Goal: Find contact information: Find contact information

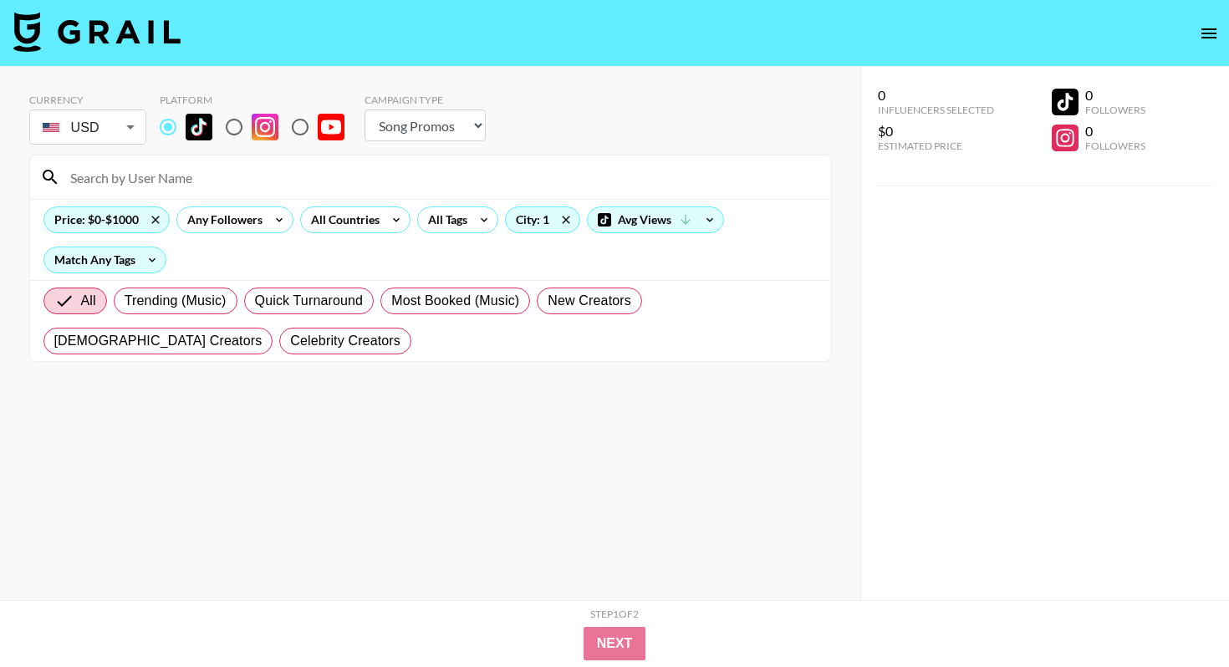
select select "Song"
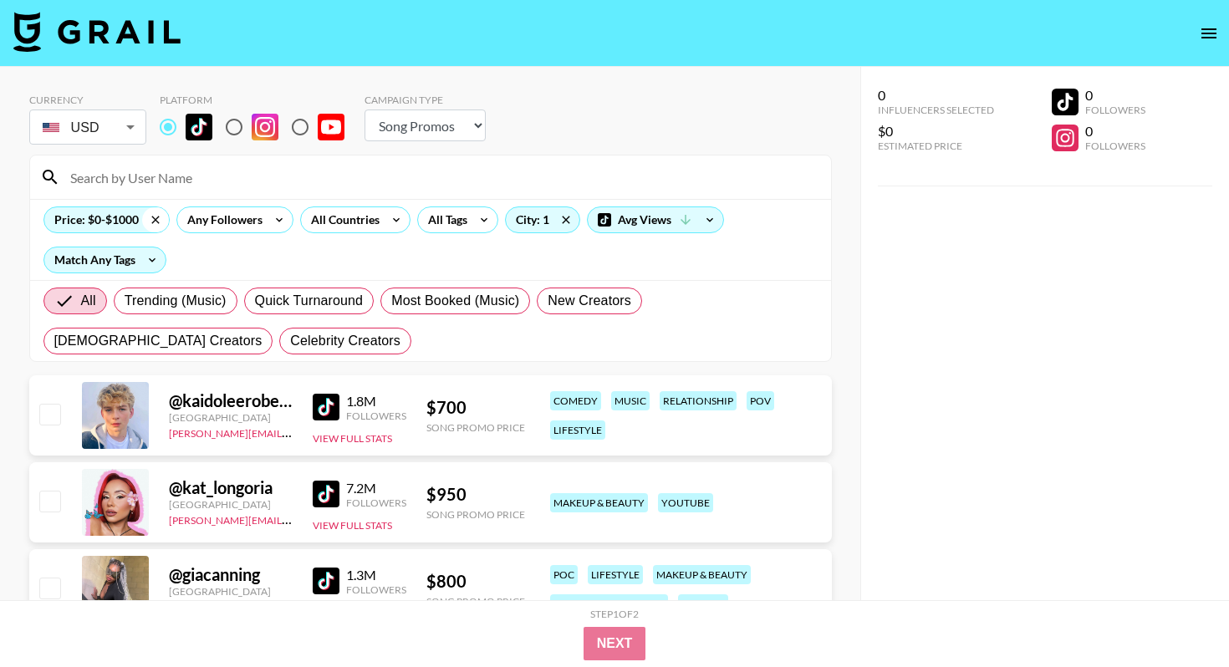
click at [157, 220] on icon at bounding box center [155, 219] width 27 height 25
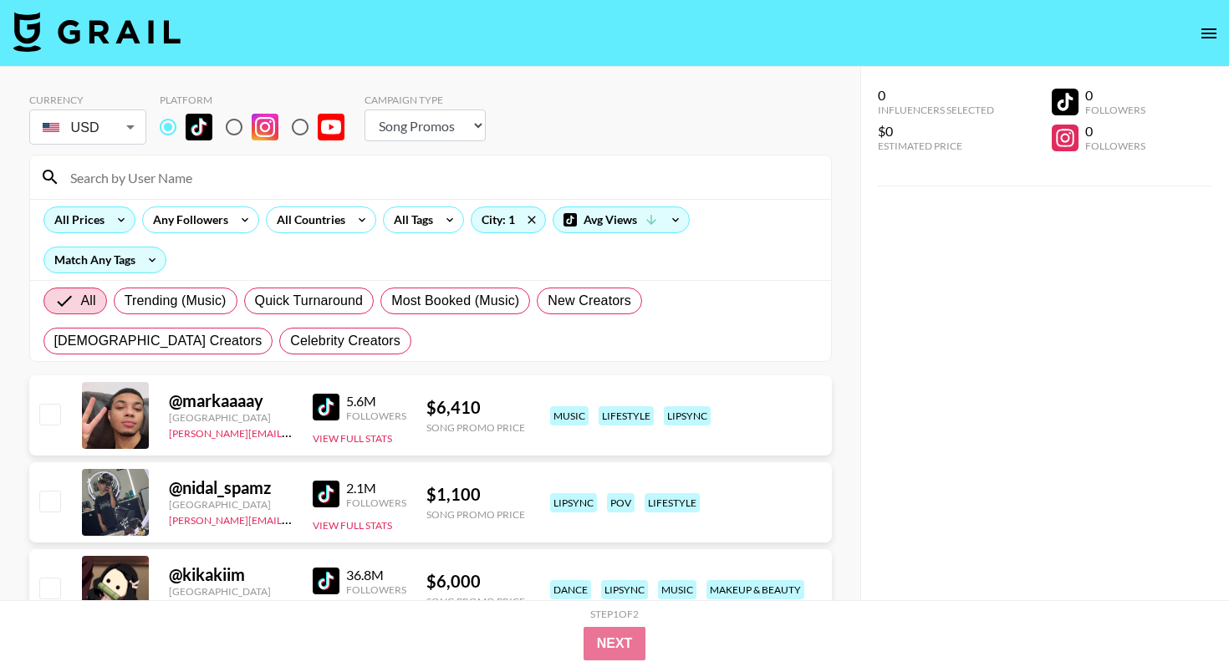
click at [134, 181] on input at bounding box center [440, 177] width 761 height 27
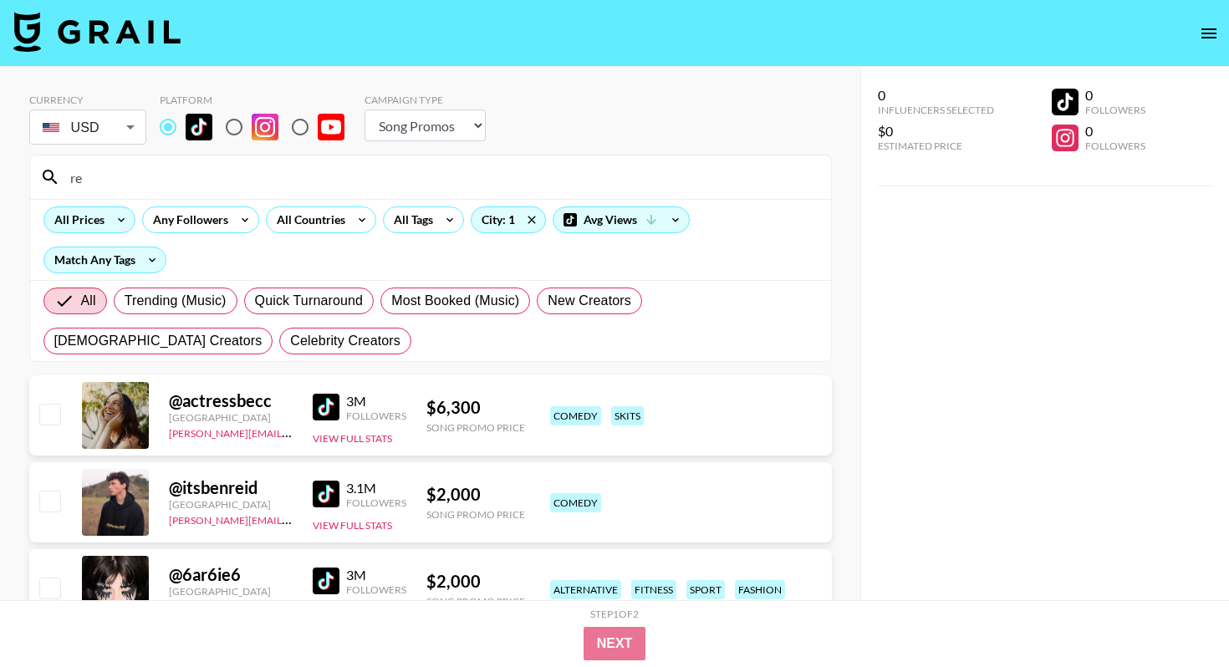
type input "r"
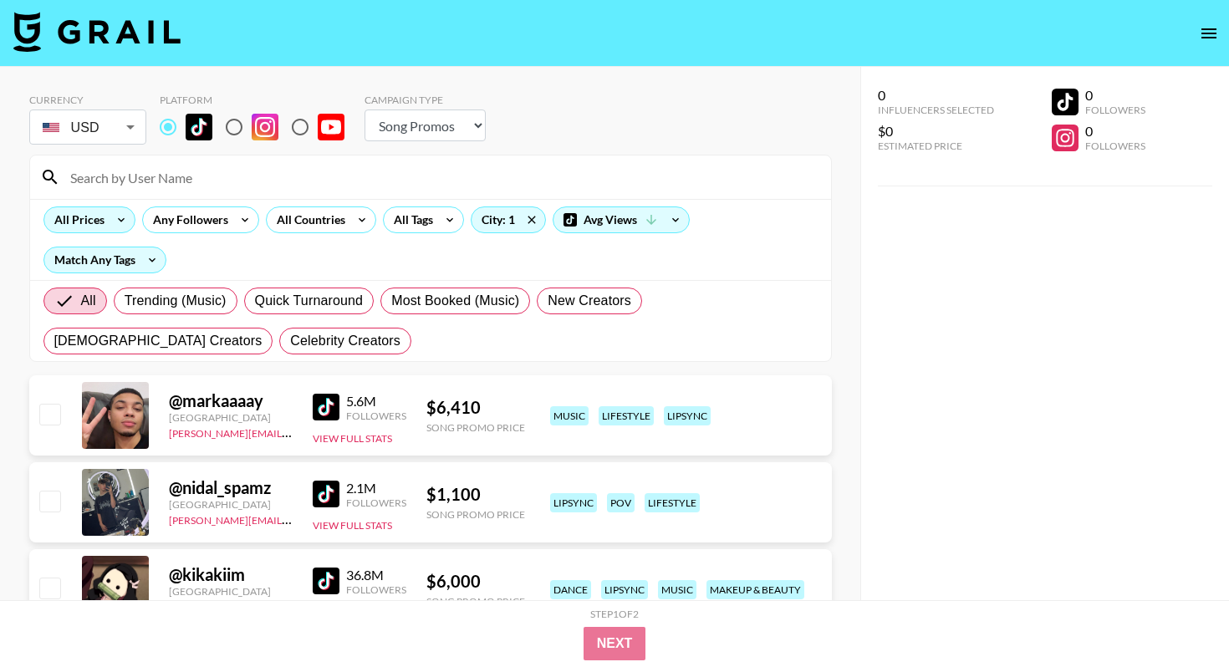
click at [293, 176] on input at bounding box center [440, 177] width 761 height 27
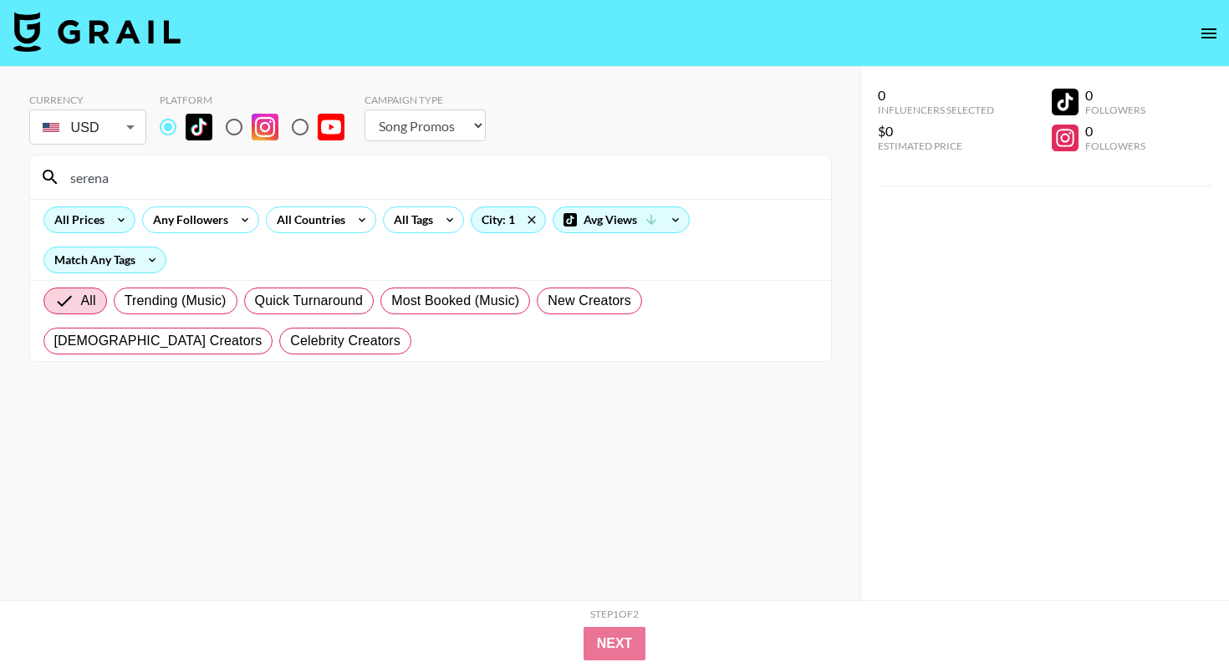
type input "serena"
click at [233, 127] on input "radio" at bounding box center [234, 127] width 35 height 35
radio input "true"
click at [220, 166] on input "serena" at bounding box center [440, 177] width 761 height 27
click at [213, 181] on input "serena" at bounding box center [440, 177] width 761 height 27
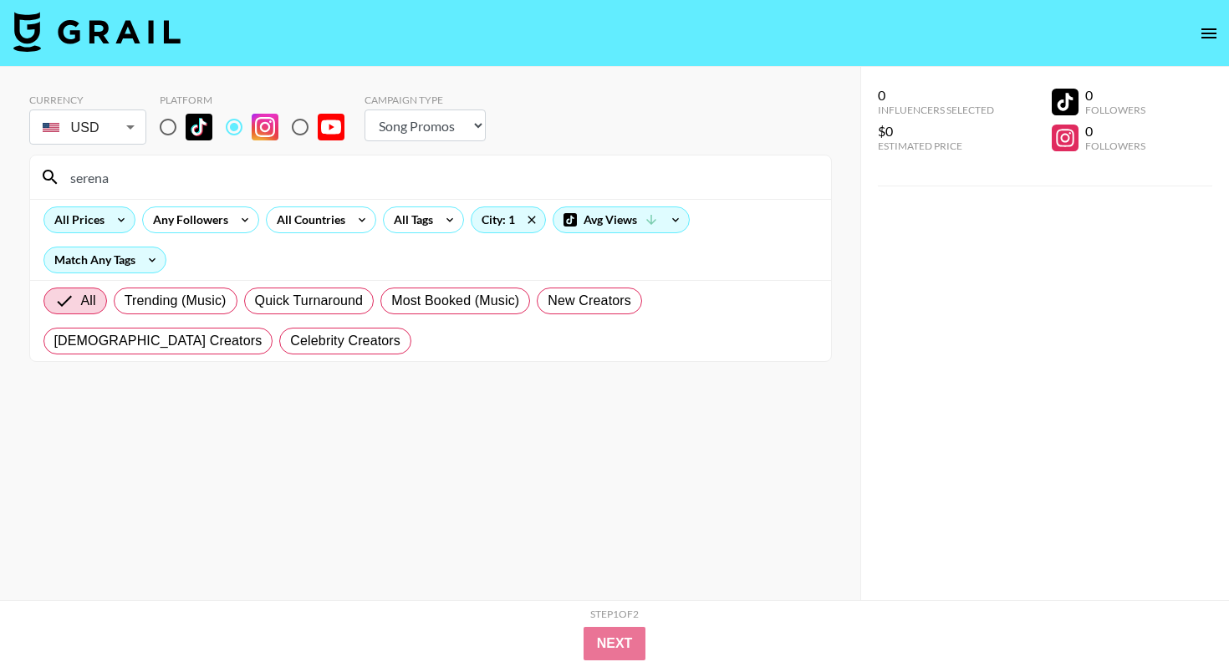
click at [213, 181] on input "serena" at bounding box center [440, 177] width 761 height 27
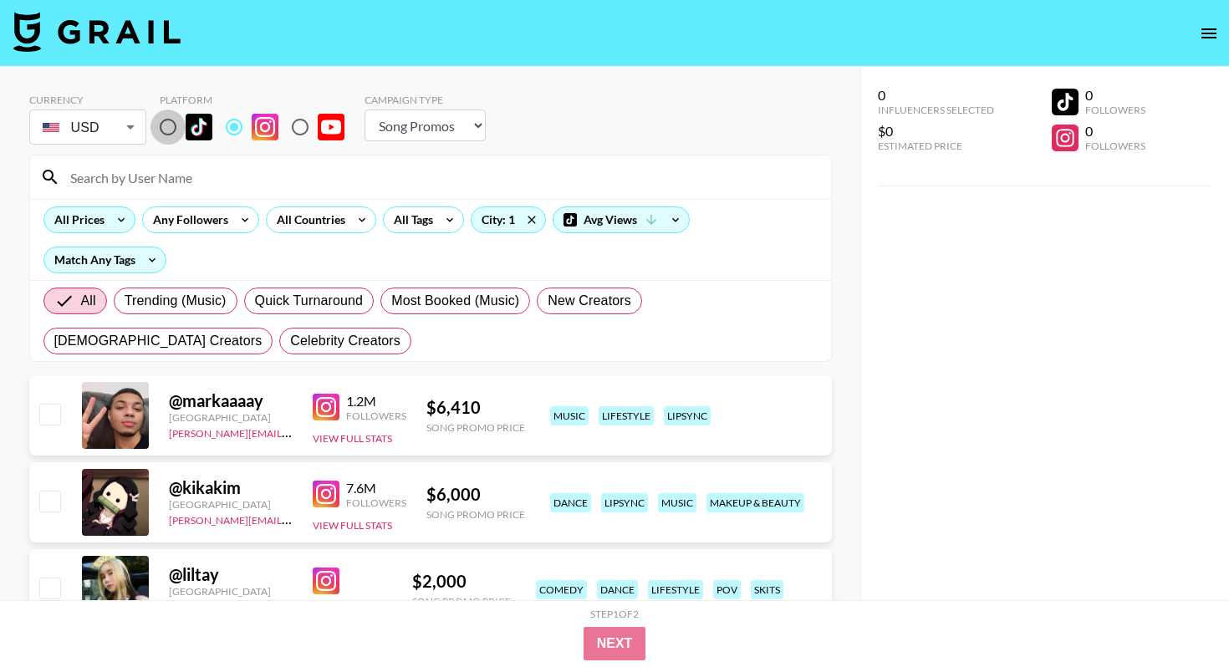
click at [178, 127] on input "radio" at bounding box center [168, 127] width 35 height 35
radio input "true"
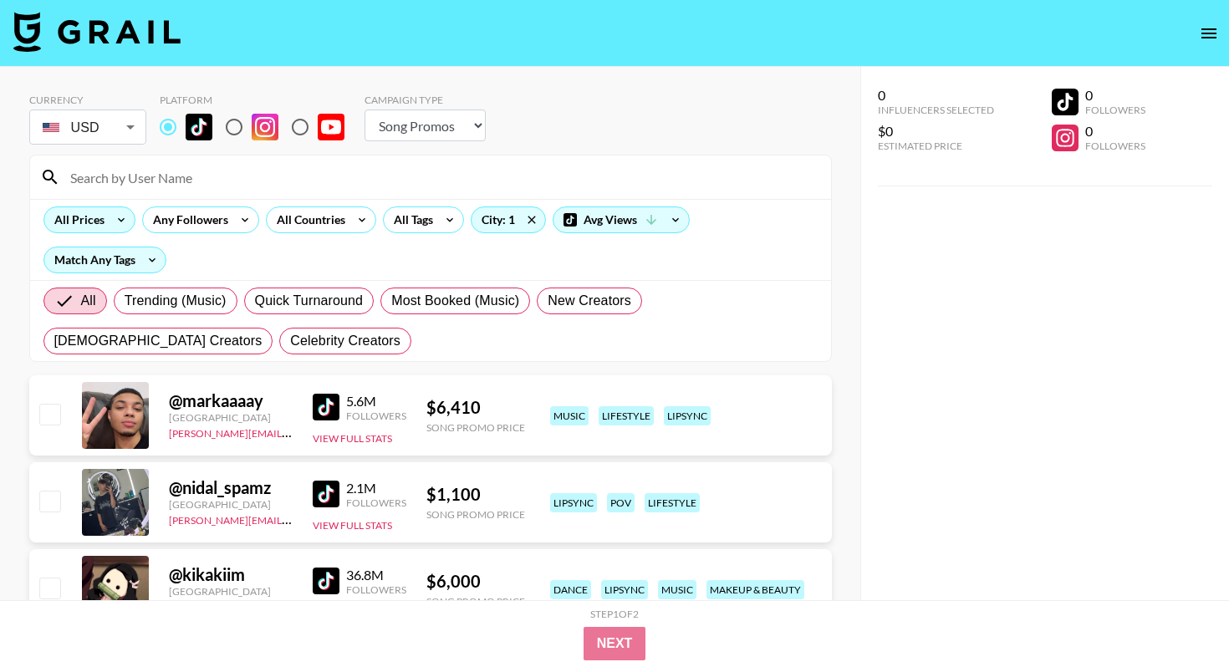
click at [105, 209] on div "All Prices" at bounding box center [89, 220] width 92 height 27
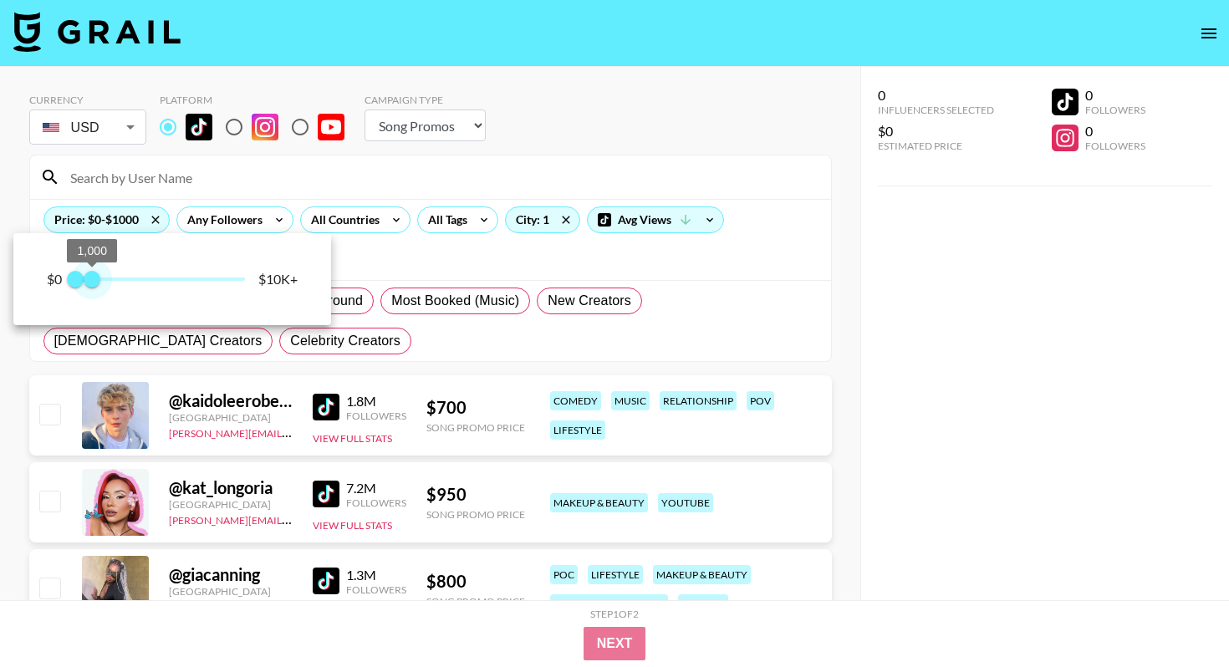
type input "750"
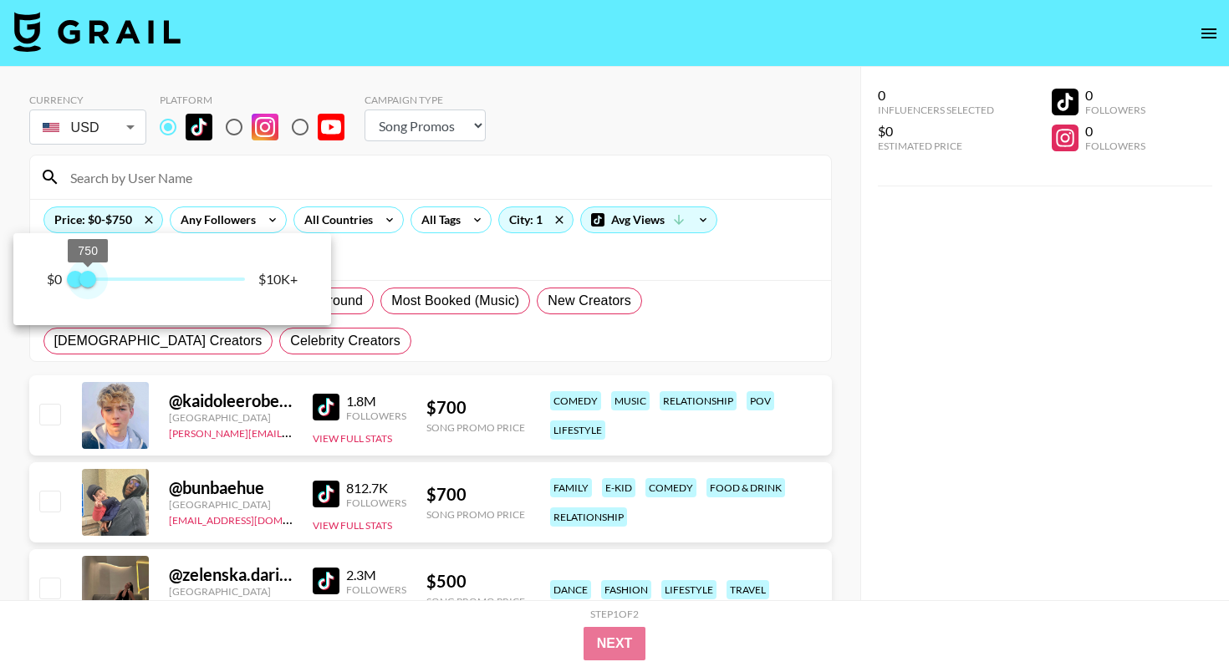
drag, startPoint x: 239, startPoint y: 277, endPoint x: 90, endPoint y: 277, distance: 148.9
click at [90, 277] on span "750" at bounding box center [87, 279] width 17 height 17
click at [355, 359] on div at bounding box center [614, 333] width 1229 height 667
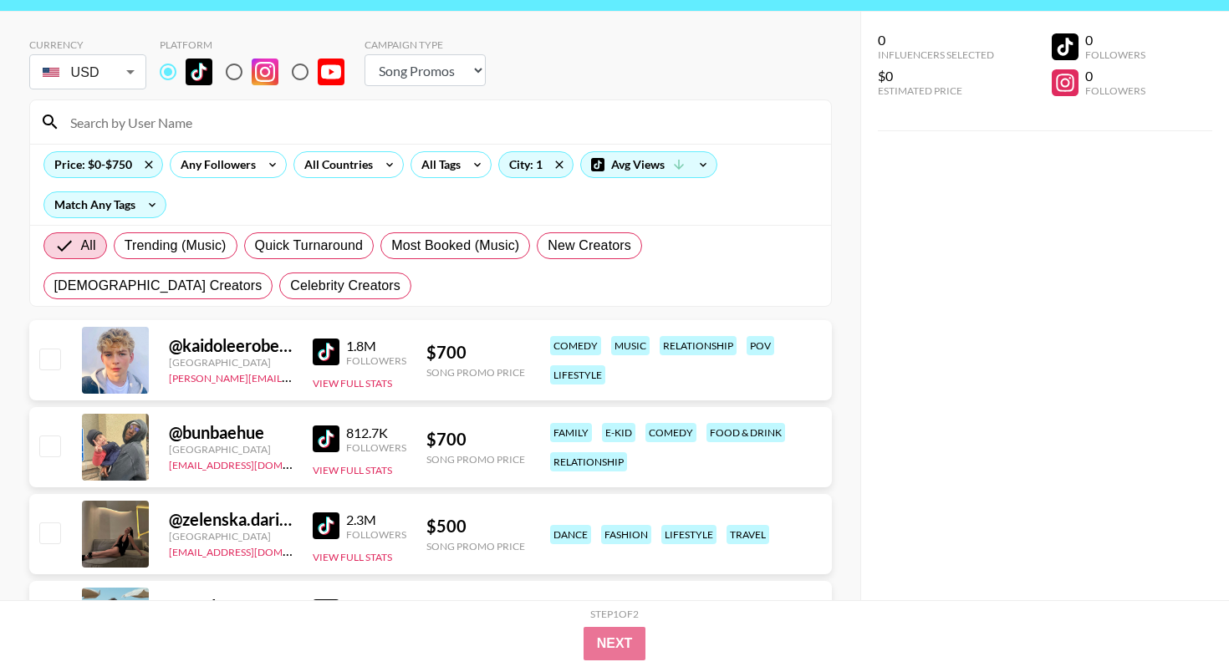
scroll to position [46, 0]
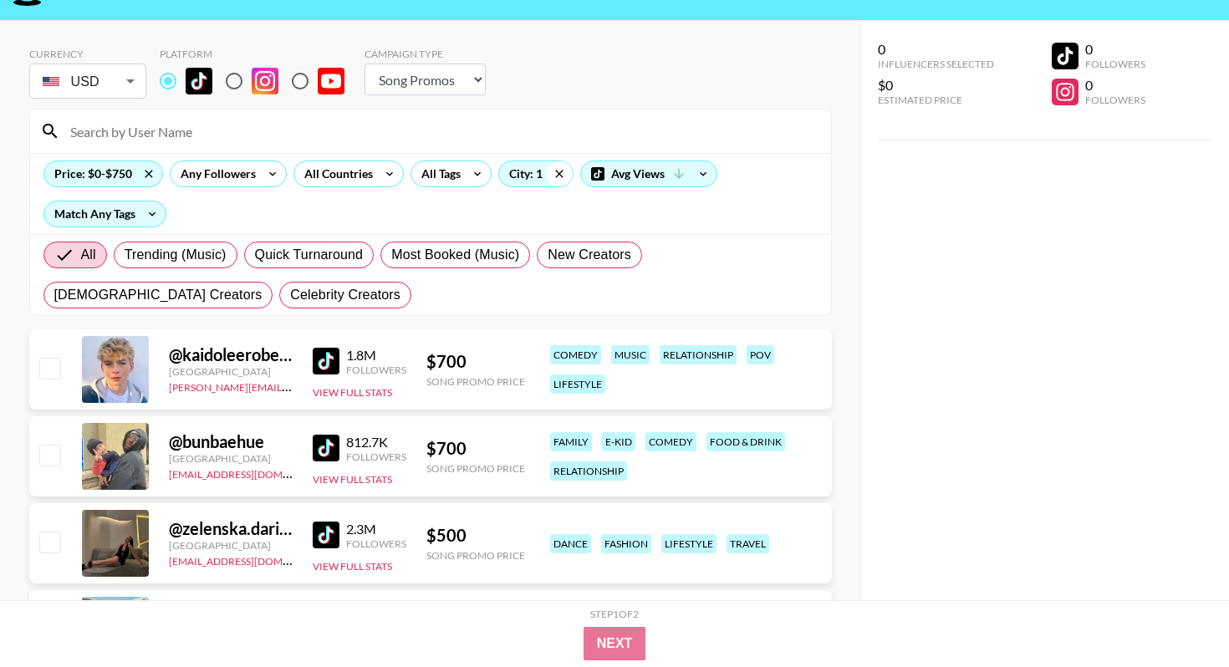
click at [551, 173] on icon at bounding box center [559, 173] width 27 height 25
click at [456, 176] on div "All Tags" at bounding box center [437, 173] width 53 height 25
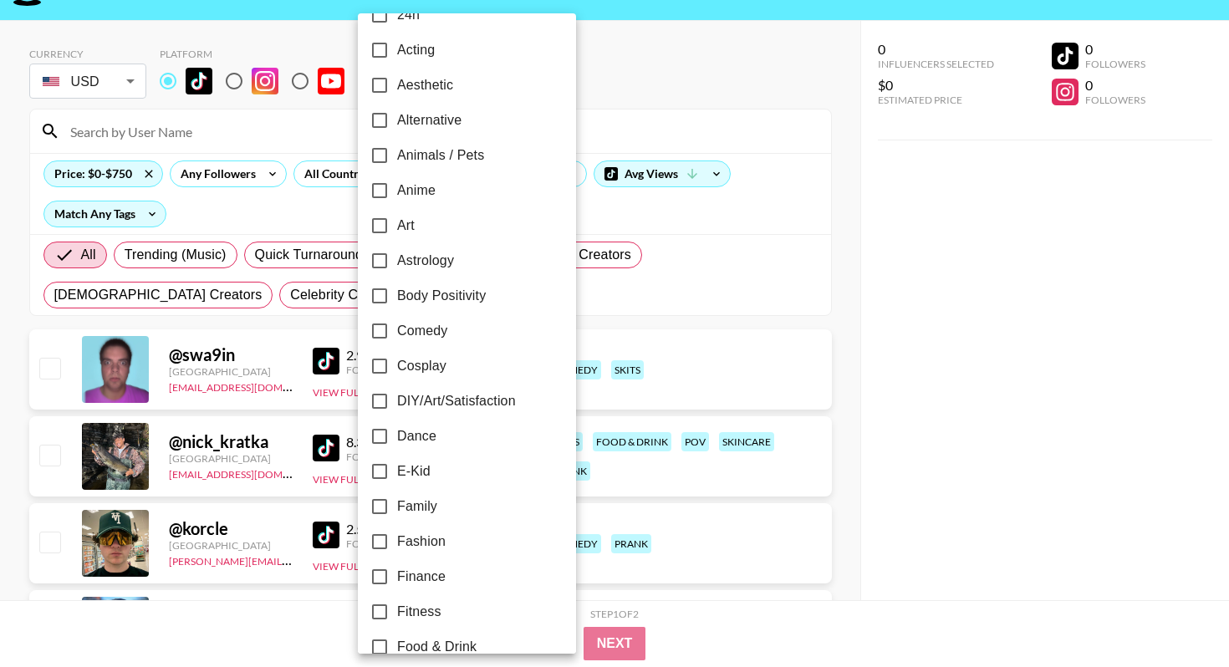
scroll to position [42, 0]
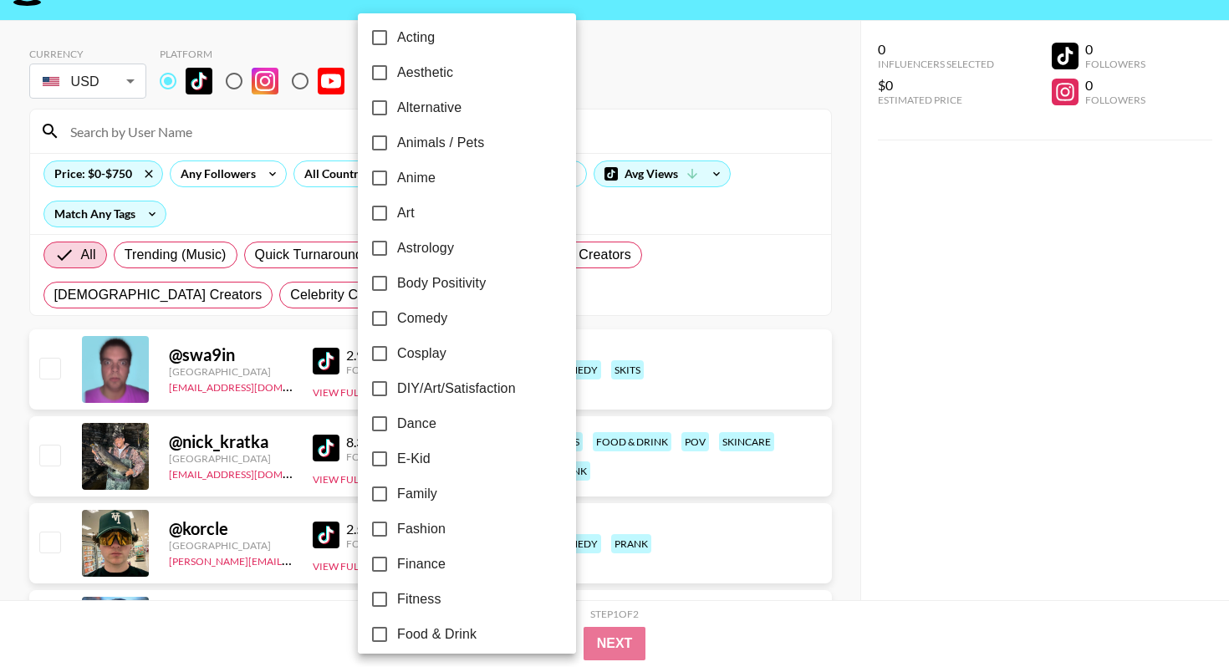
click at [400, 597] on span "Fitness" at bounding box center [419, 600] width 44 height 20
click at [397, 597] on input "Fitness" at bounding box center [379, 599] width 35 height 35
checkbox input "true"
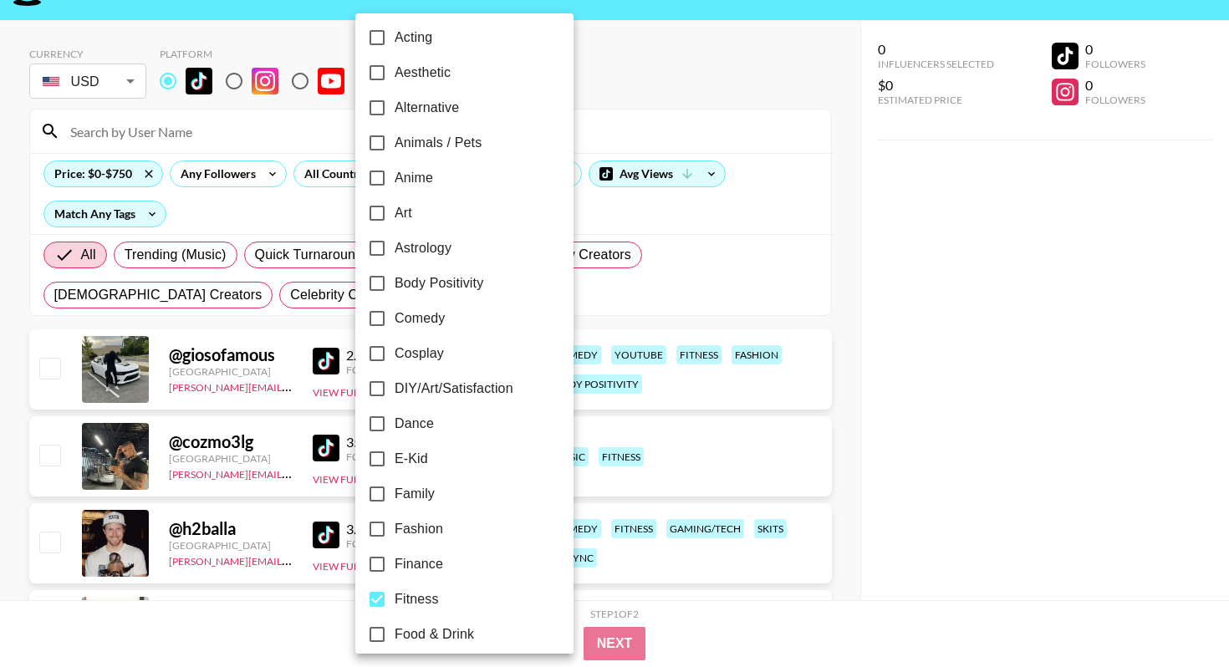
click at [881, 458] on div at bounding box center [614, 333] width 1229 height 667
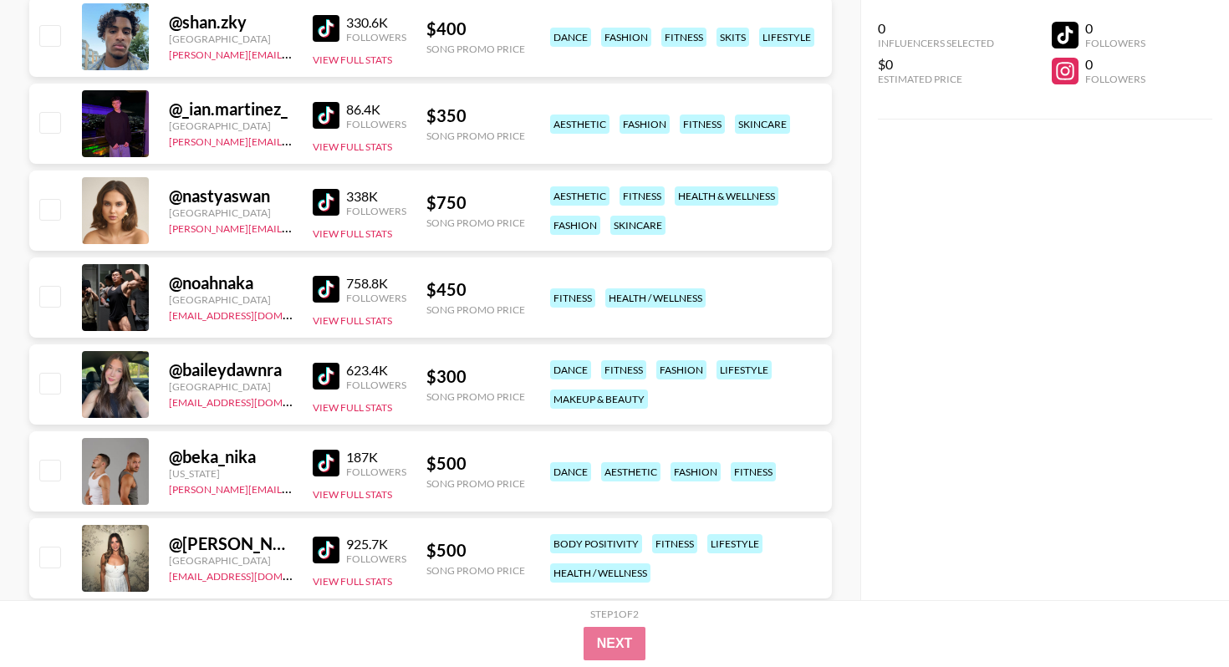
scroll to position [7992, 0]
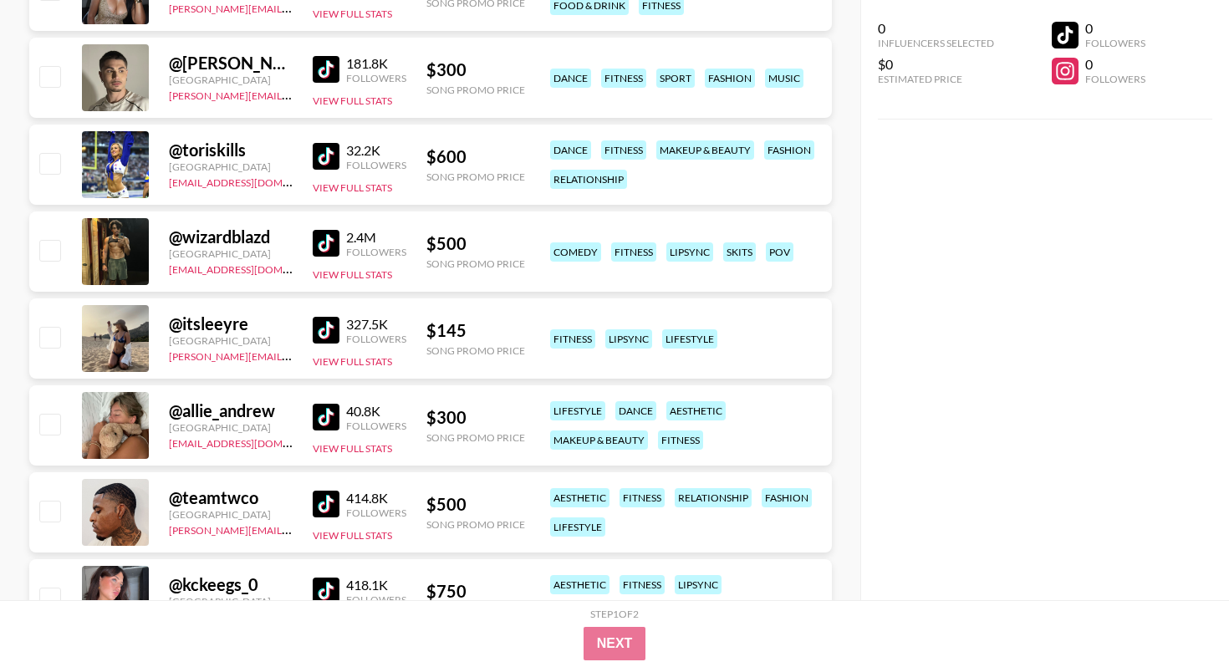
click at [329, 252] on img at bounding box center [326, 243] width 27 height 27
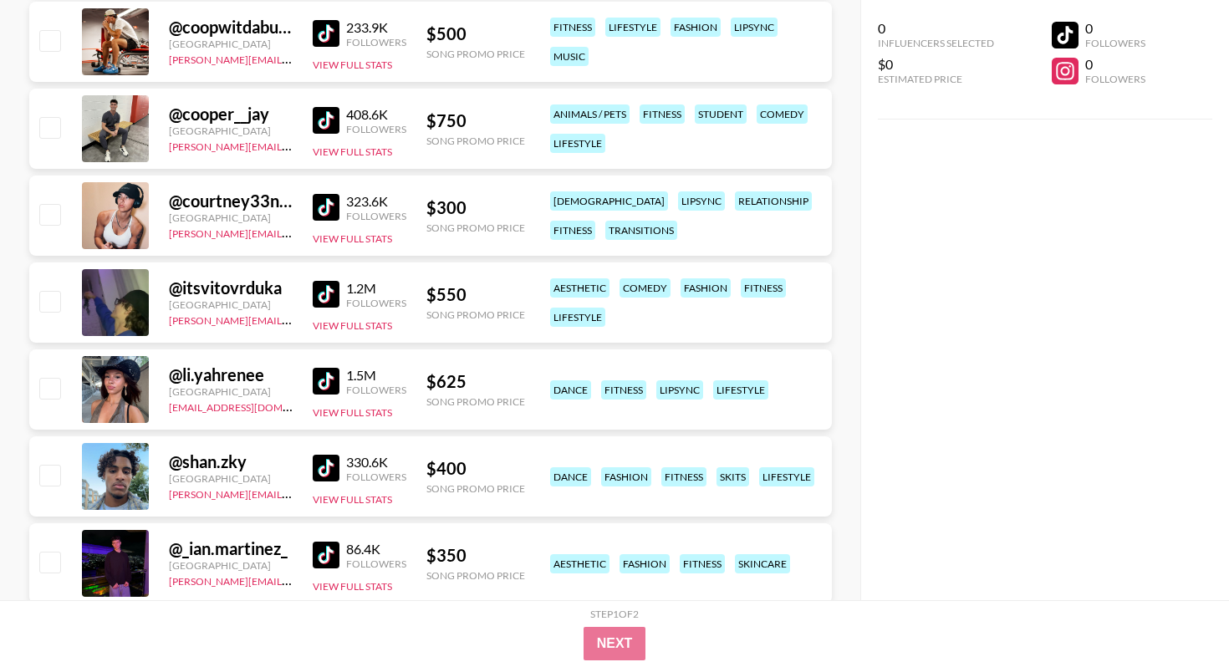
scroll to position [6899, 0]
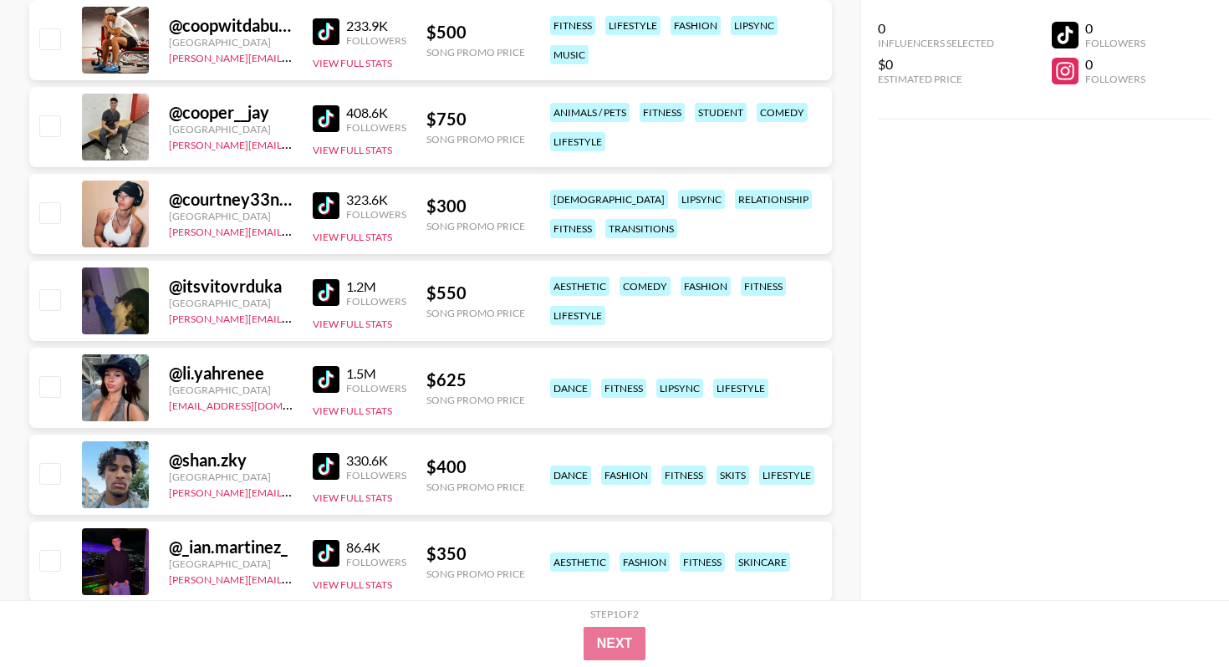
click at [328, 209] on img at bounding box center [326, 205] width 27 height 27
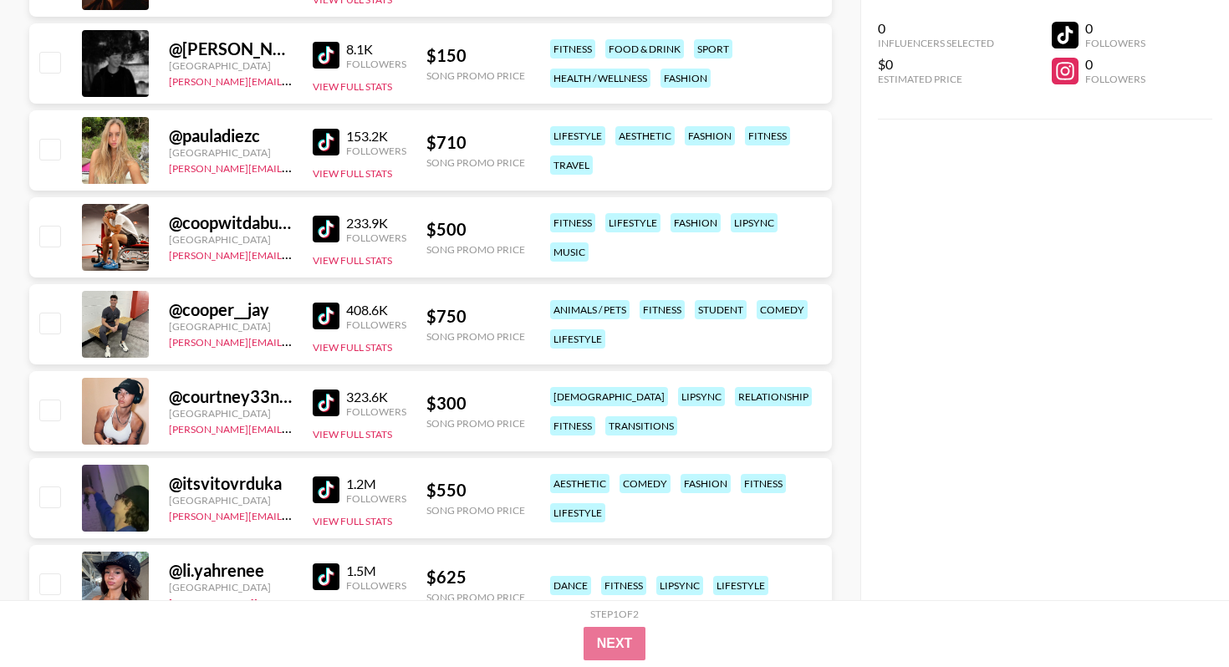
scroll to position [6700, 0]
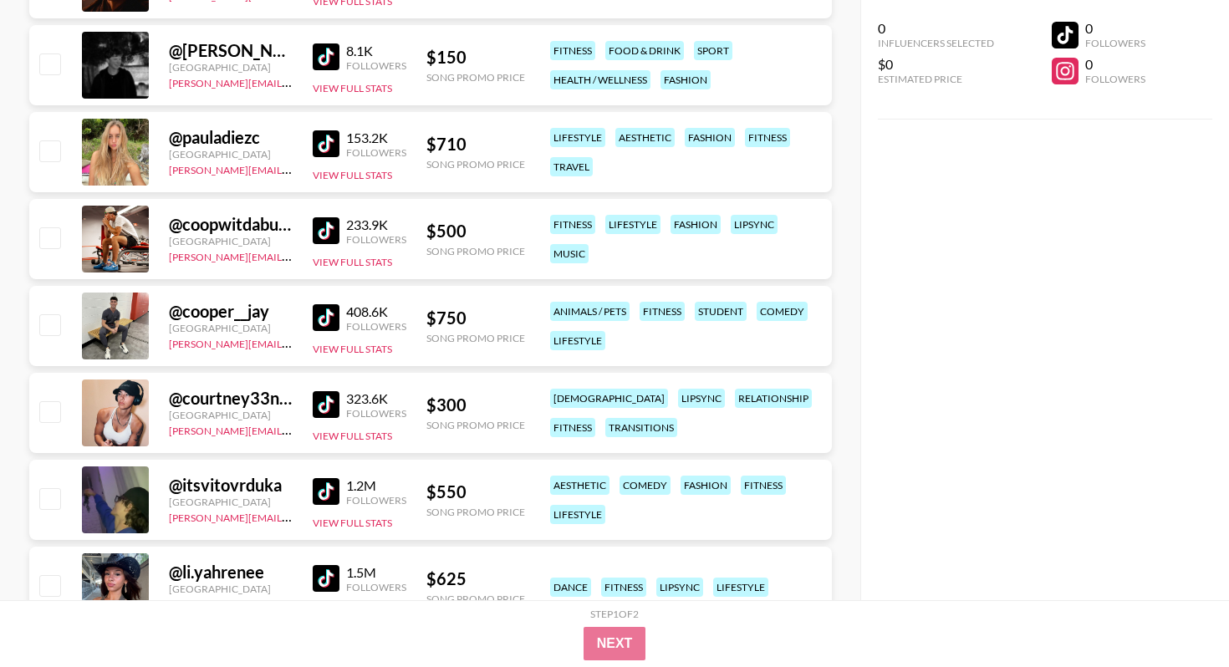
click at [338, 231] on img at bounding box center [326, 230] width 27 height 27
drag, startPoint x: 161, startPoint y: 343, endPoint x: 286, endPoint y: 340, distance: 124.7
click at [286, 340] on div "@ cooper__jay United States laura_clark@grail-talent.com 408.6K Followers View …" at bounding box center [430, 326] width 803 height 80
copy link "laura_clark@grail-talent.co"
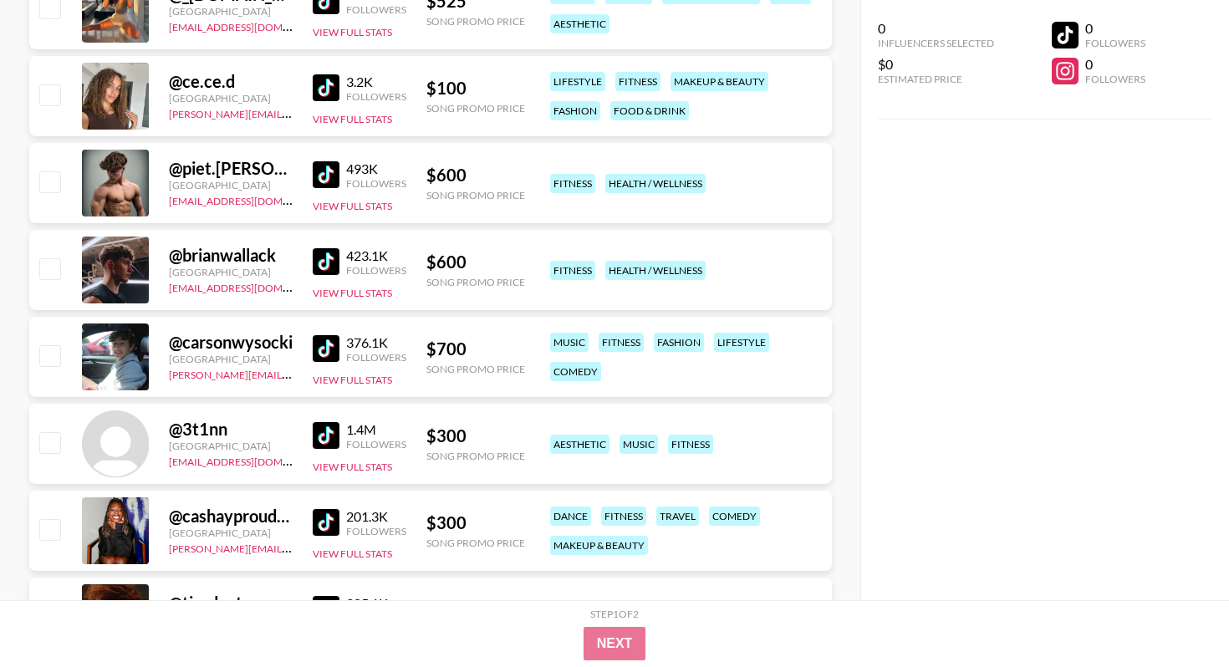
scroll to position [6048, 0]
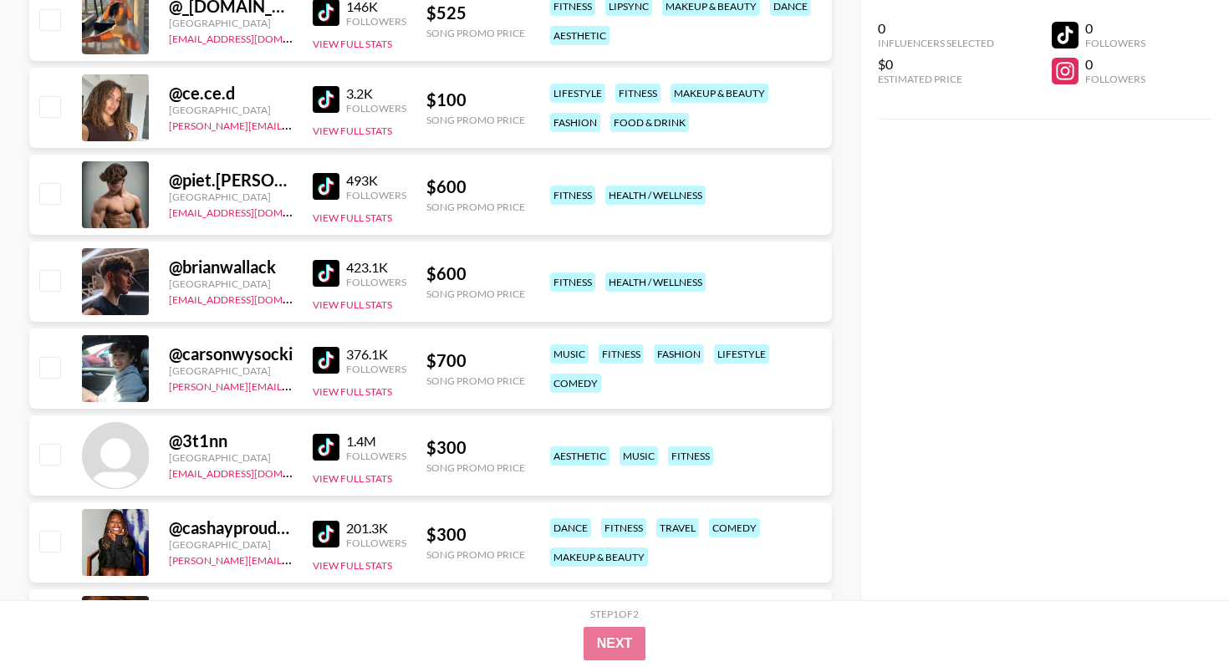
click at [330, 180] on img at bounding box center [326, 186] width 27 height 27
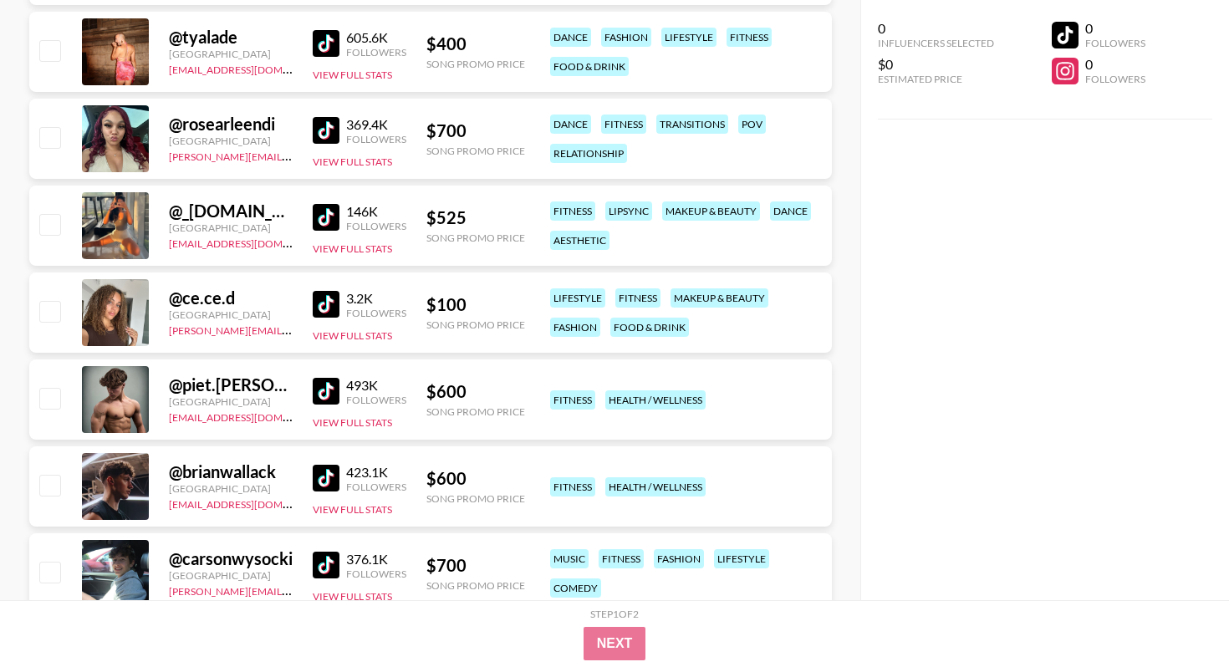
scroll to position [5843, 0]
click at [331, 473] on img at bounding box center [326, 479] width 27 height 27
click at [335, 219] on img at bounding box center [326, 218] width 27 height 27
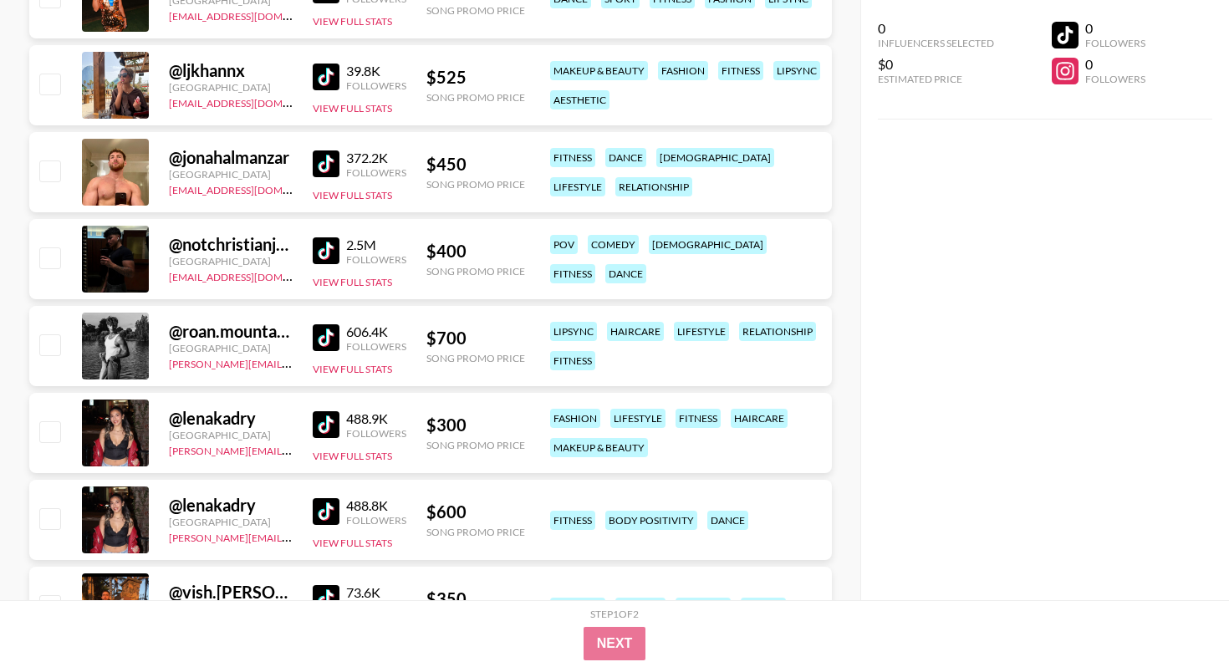
scroll to position [5197, 0]
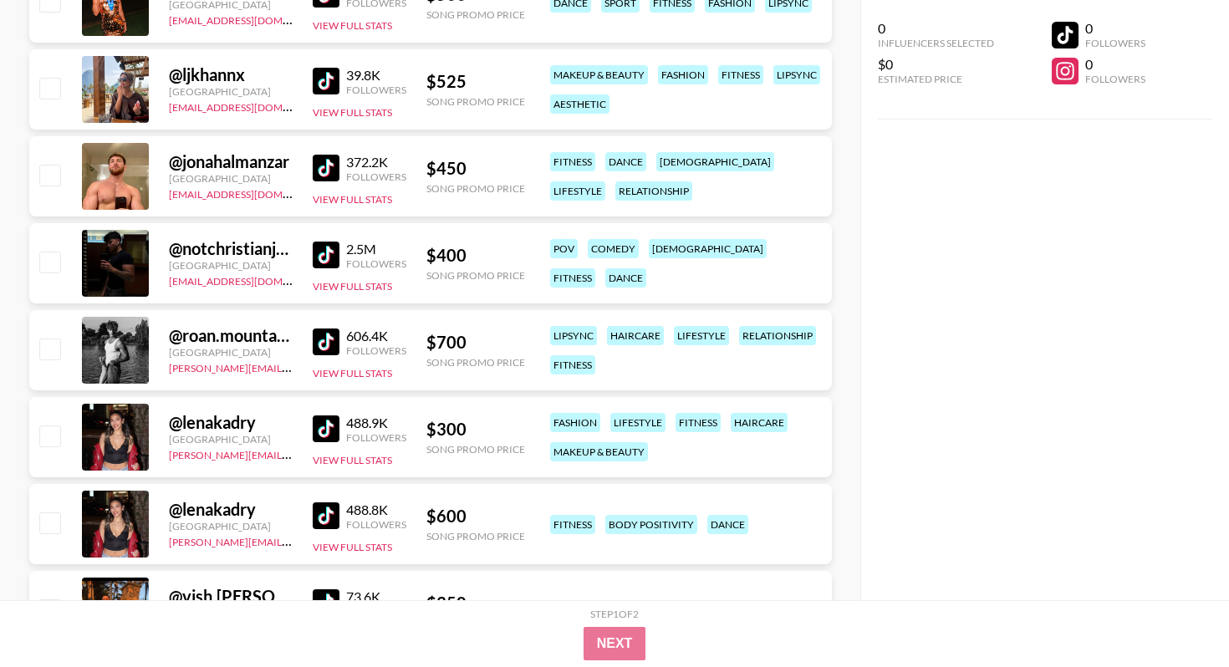
click at [328, 269] on div "2.5M Followers View Full Stats" at bounding box center [360, 263] width 94 height 59
click at [328, 255] on img at bounding box center [326, 255] width 27 height 27
click at [326, 163] on img at bounding box center [326, 168] width 27 height 27
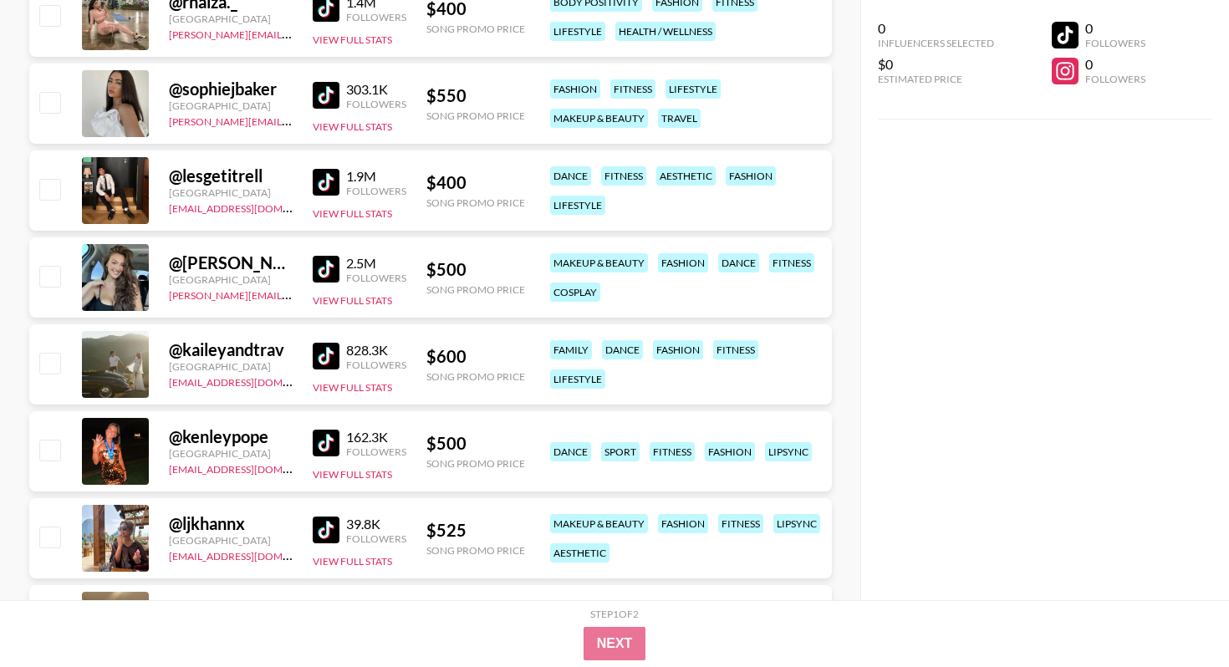
scroll to position [4742, 0]
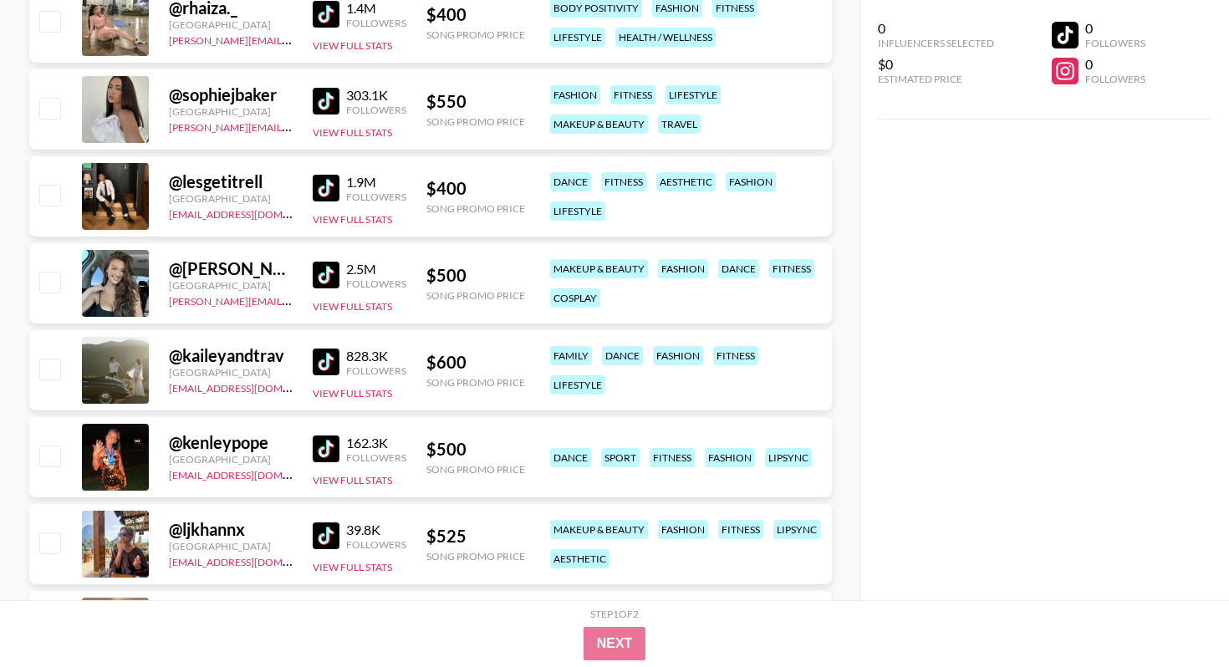
click at [325, 280] on img at bounding box center [326, 275] width 27 height 27
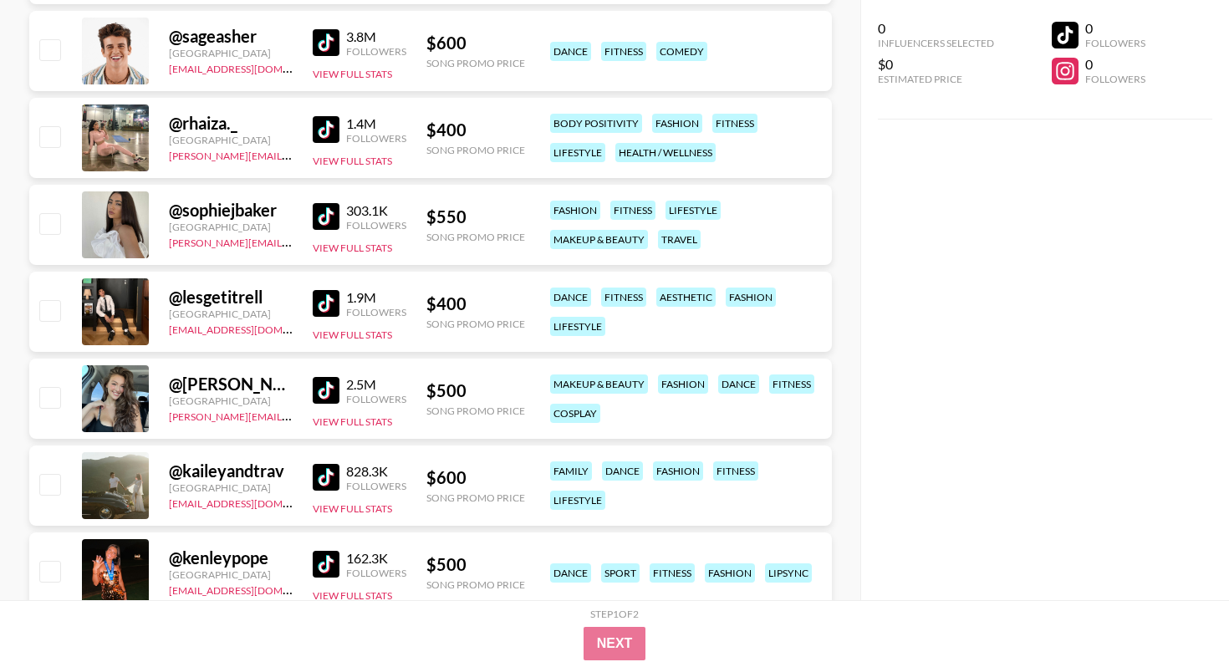
scroll to position [4623, 0]
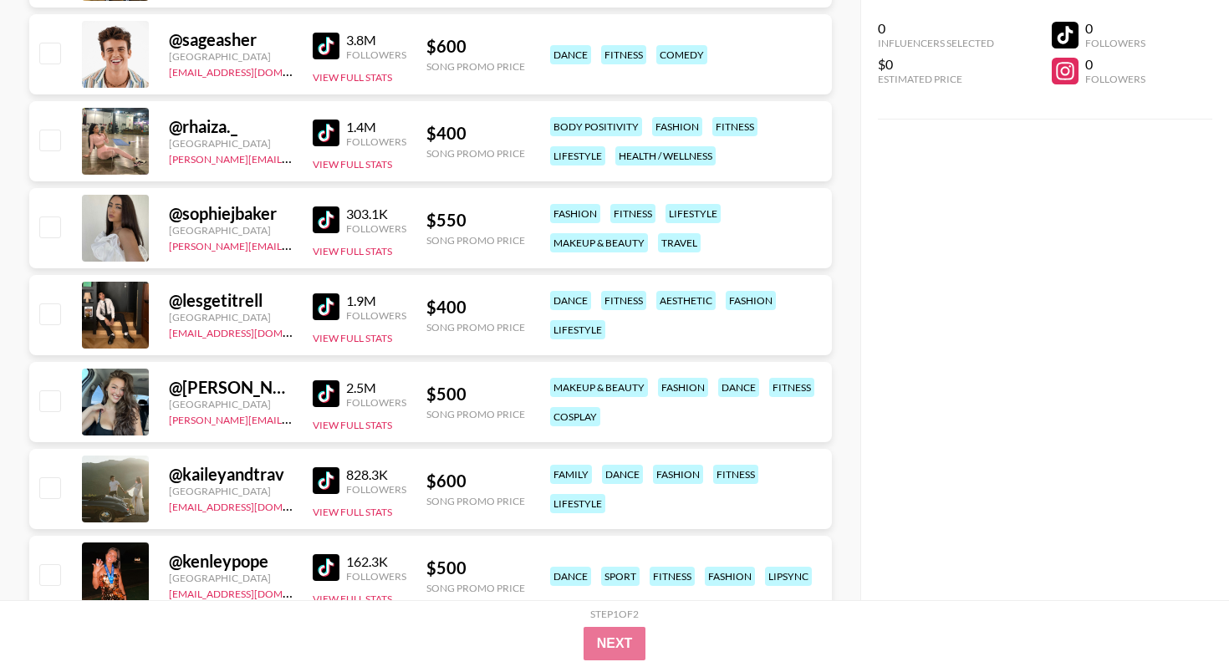
click at [335, 316] on img at bounding box center [326, 307] width 27 height 27
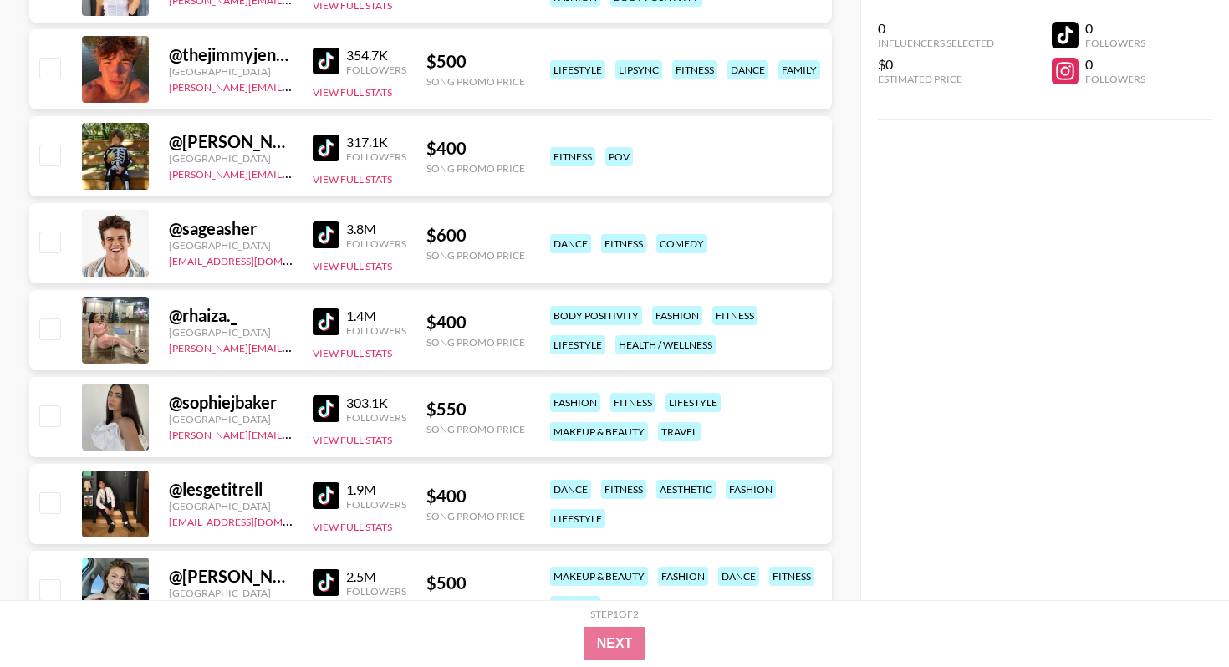
scroll to position [4336, 0]
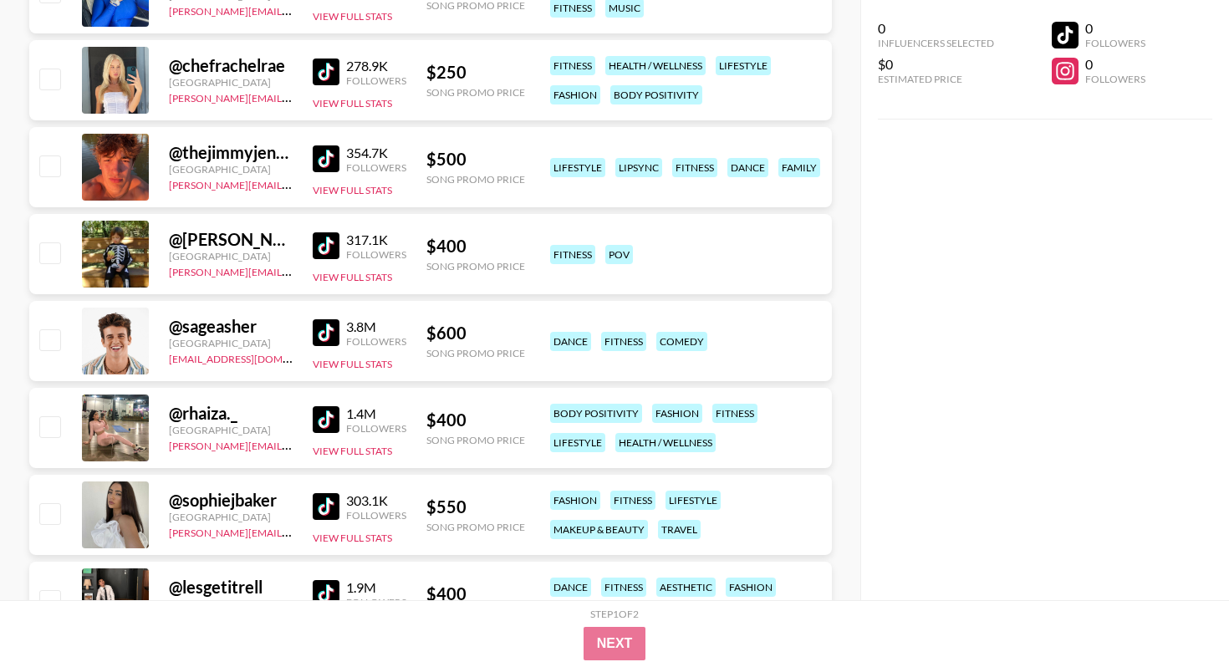
click at [324, 331] on img at bounding box center [326, 332] width 27 height 27
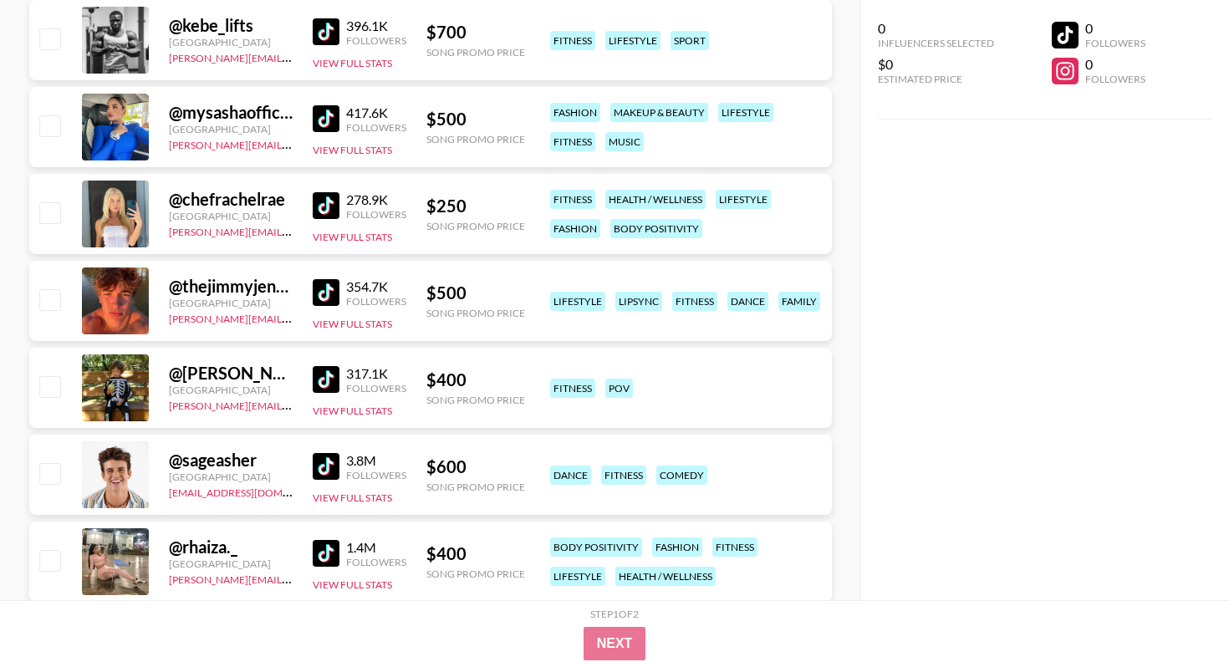
scroll to position [4178, 0]
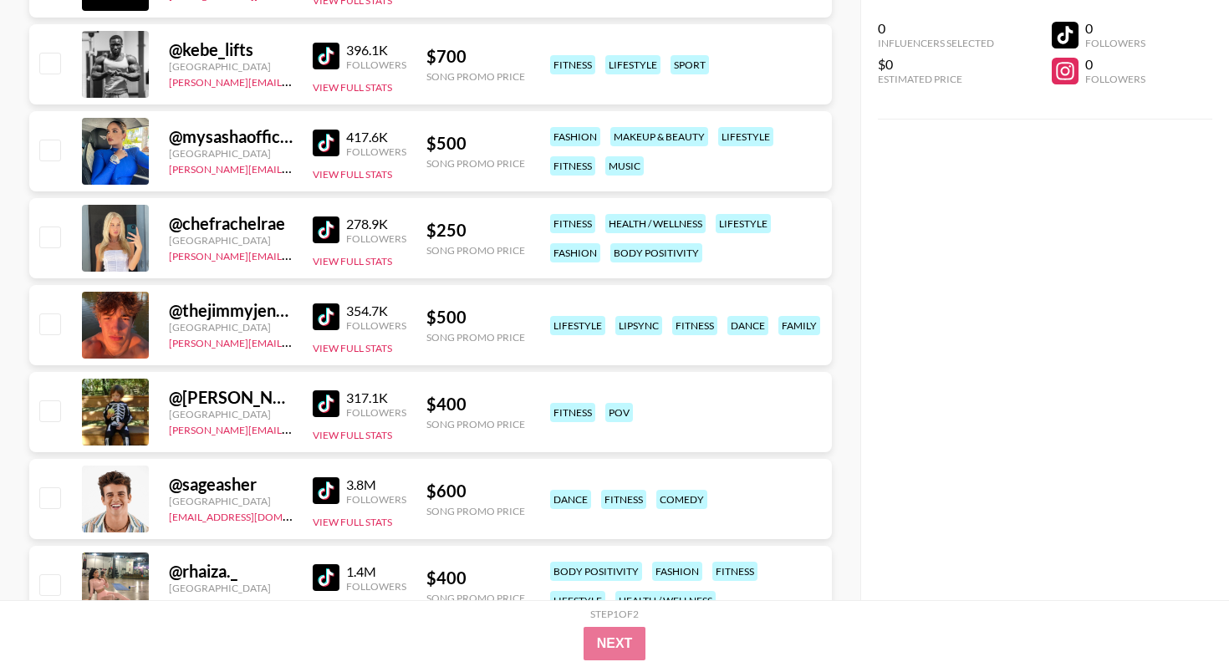
click at [326, 315] on img at bounding box center [326, 317] width 27 height 27
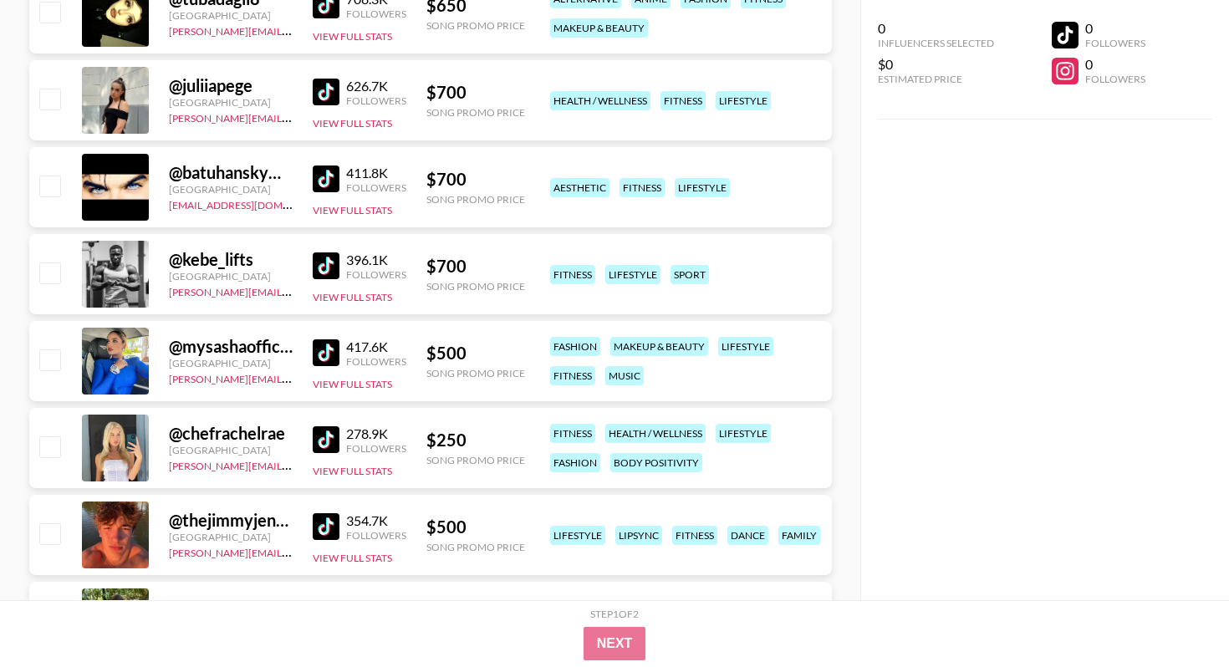
scroll to position [3947, 0]
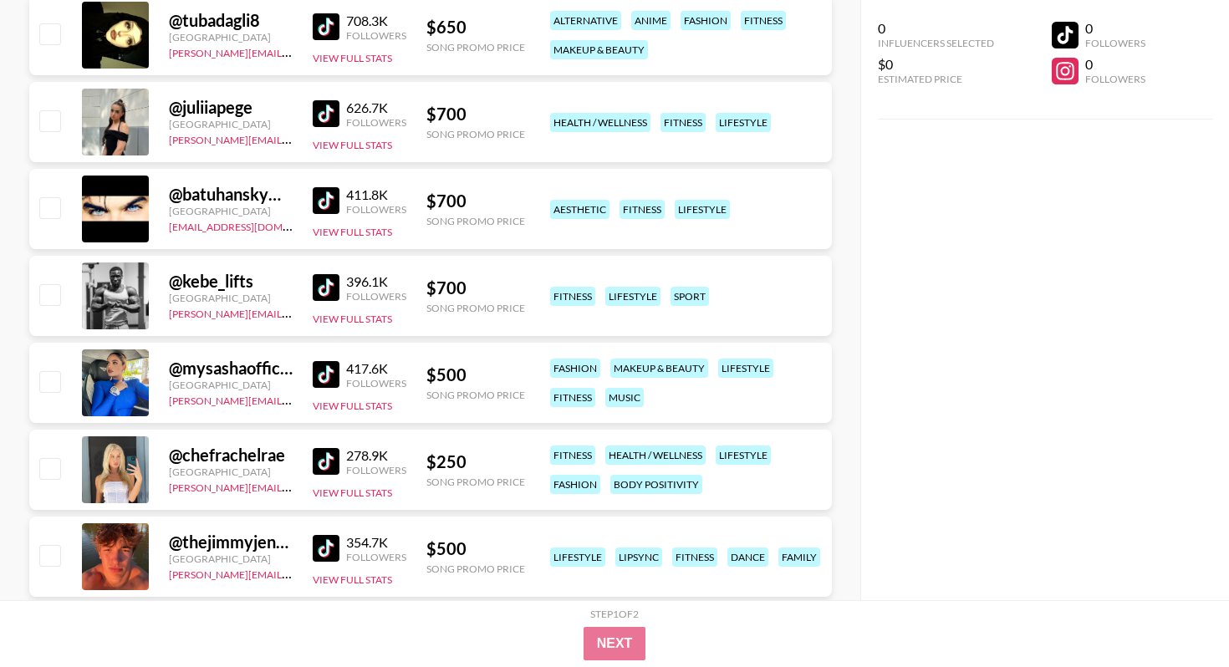
click at [321, 284] on img at bounding box center [326, 287] width 27 height 27
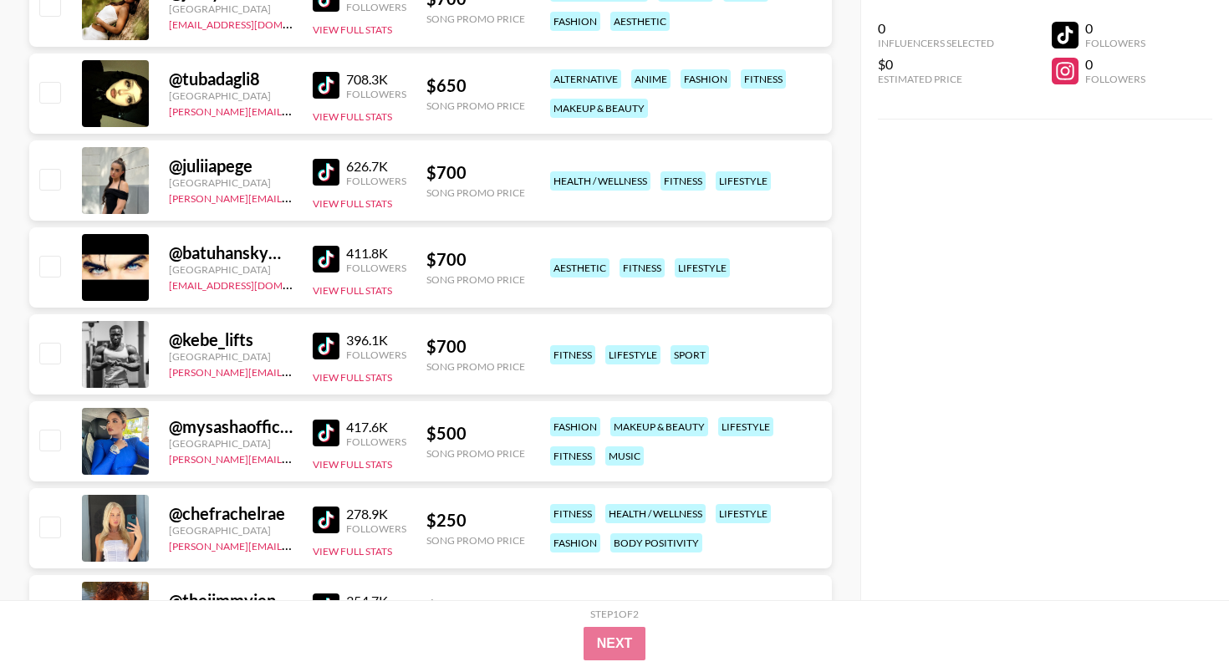
scroll to position [3883, 0]
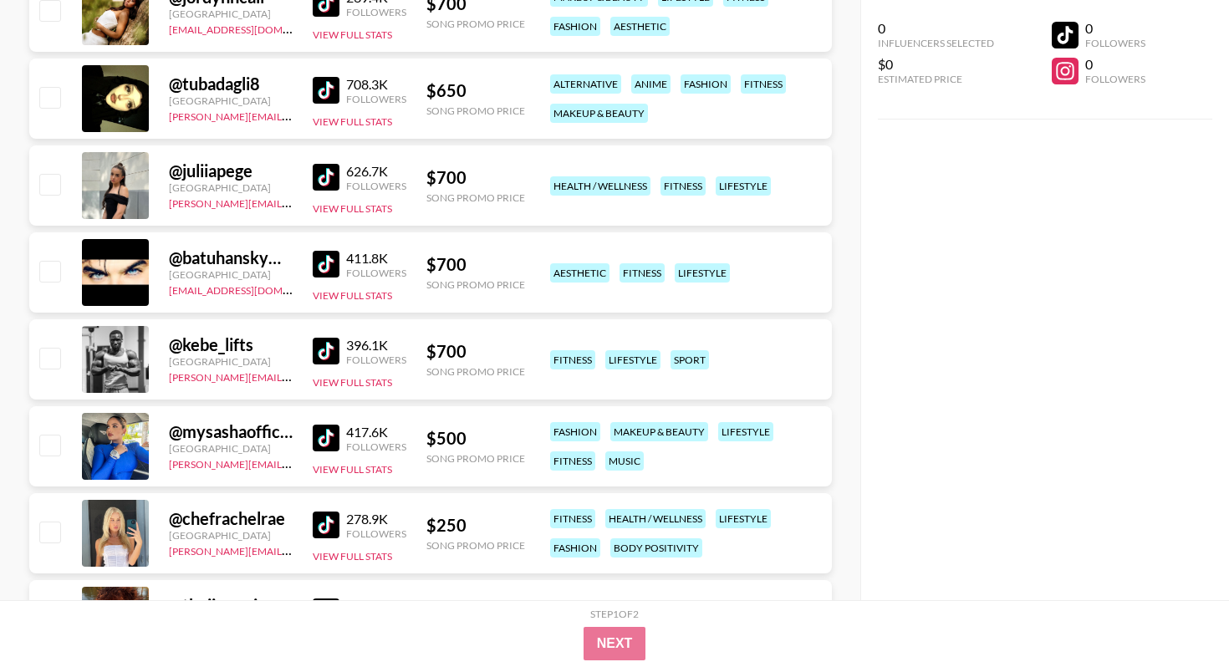
click at [339, 269] on link at bounding box center [329, 264] width 33 height 27
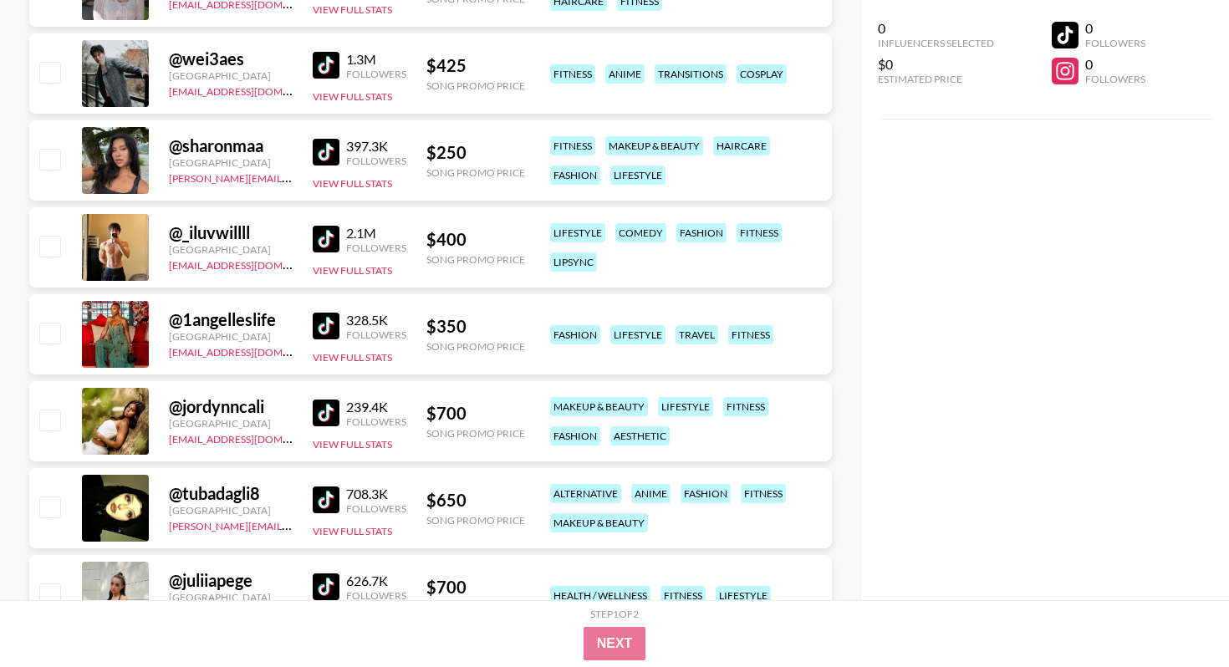
scroll to position [3460, 0]
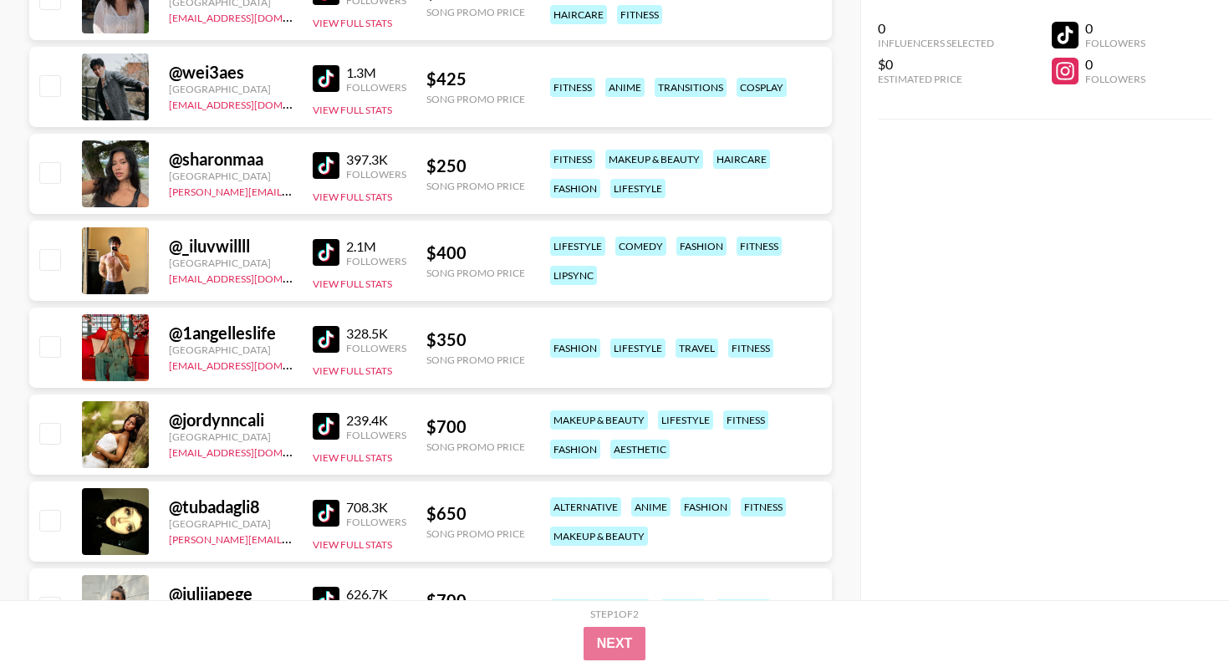
click at [323, 250] on img at bounding box center [326, 252] width 27 height 27
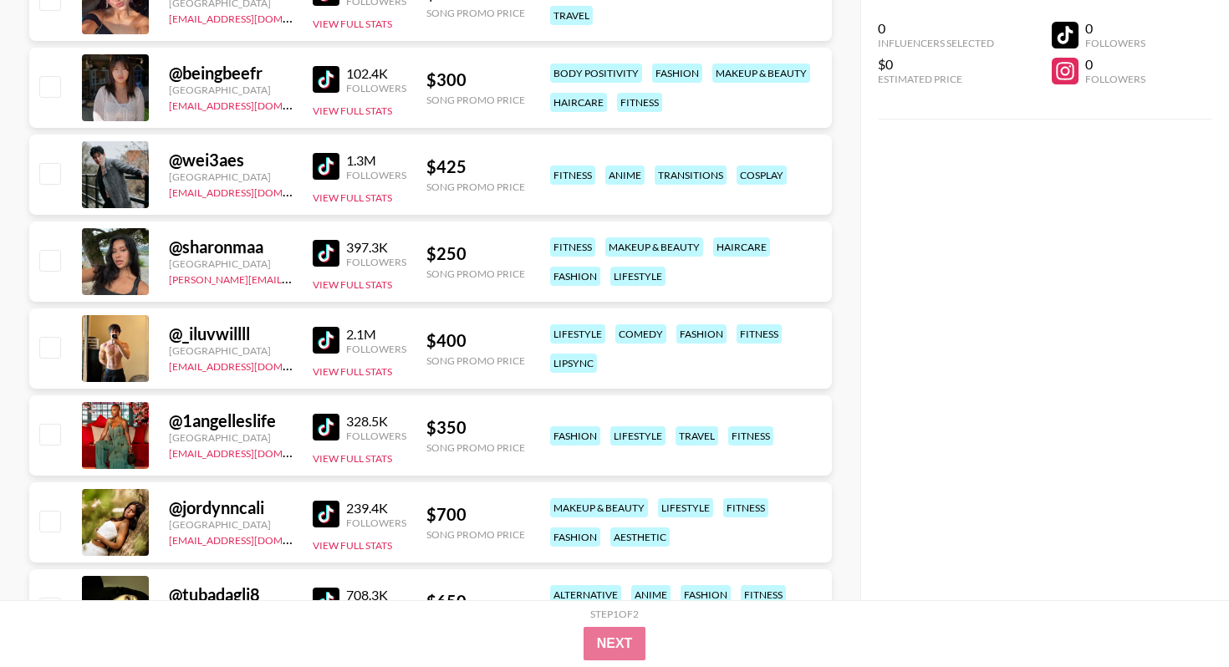
scroll to position [3366, 0]
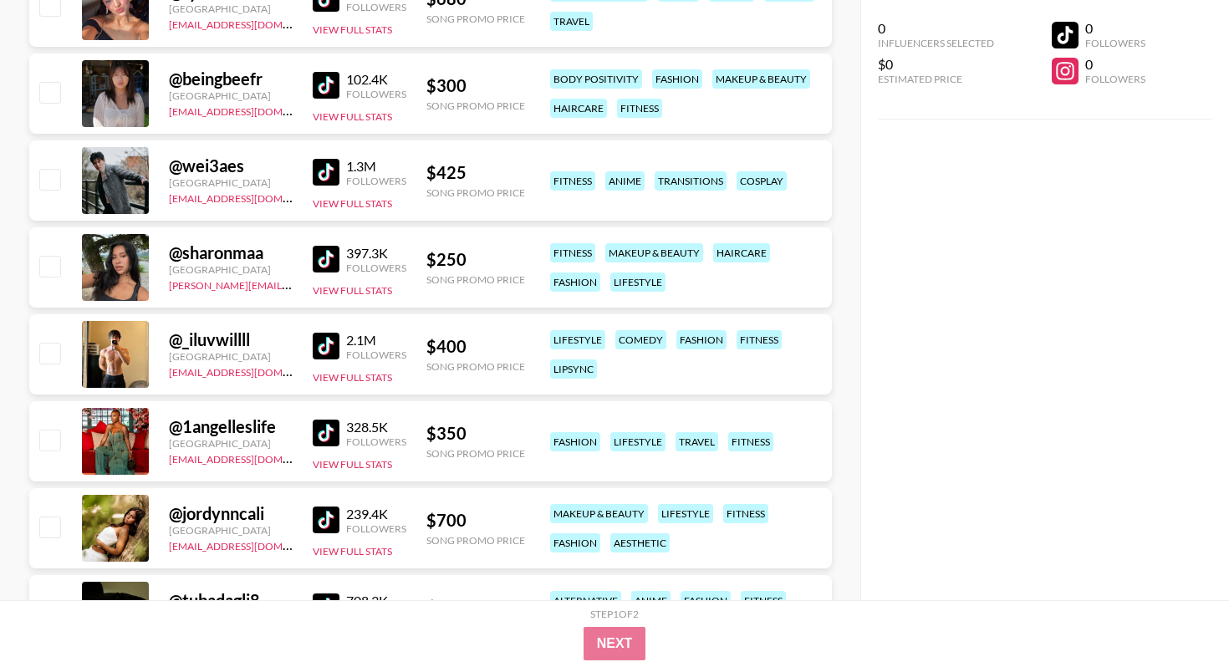
click at [333, 176] on img at bounding box center [326, 172] width 27 height 27
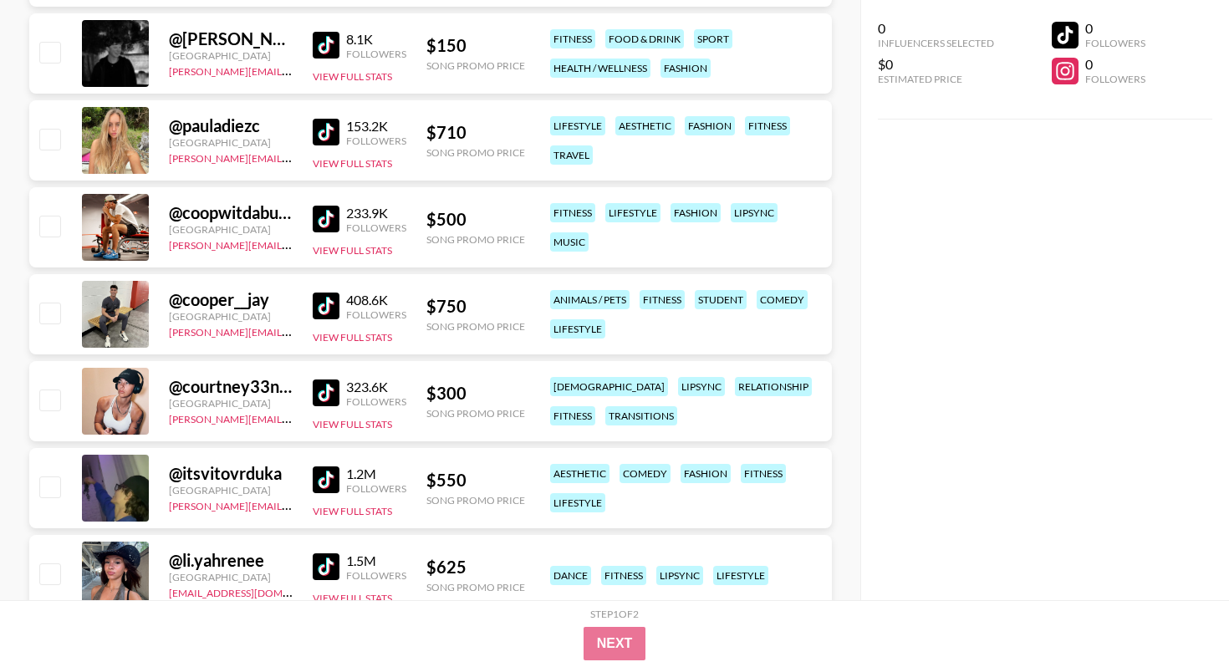
scroll to position [6713, 0]
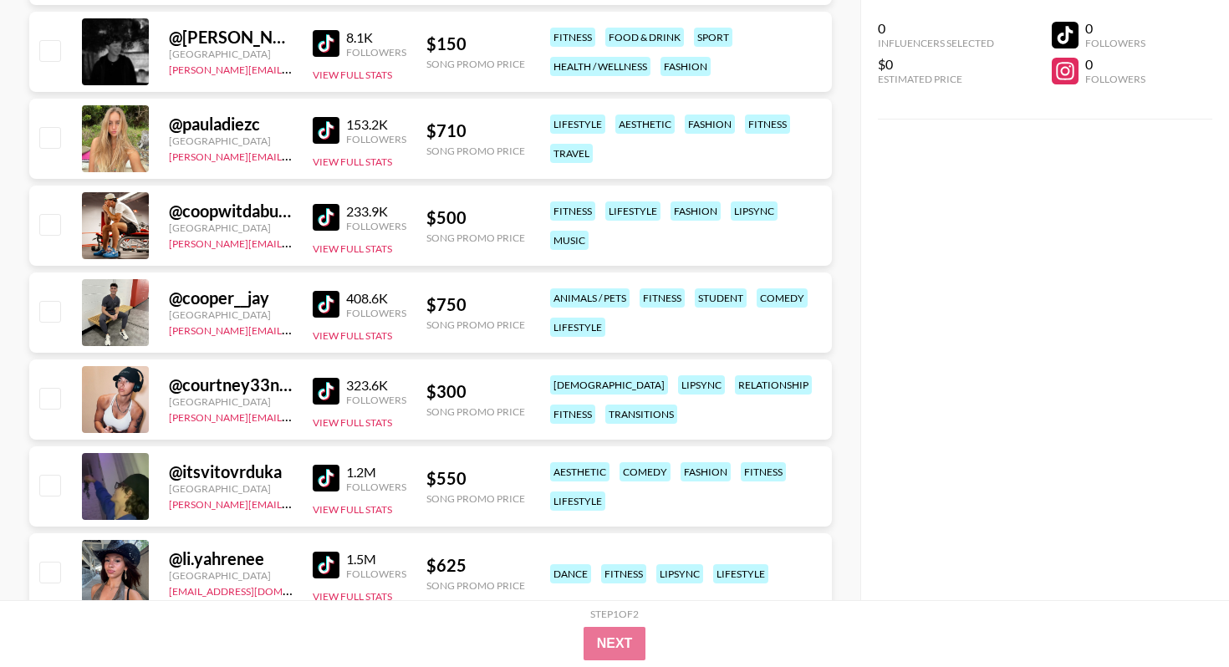
click at [329, 304] on img at bounding box center [326, 304] width 27 height 27
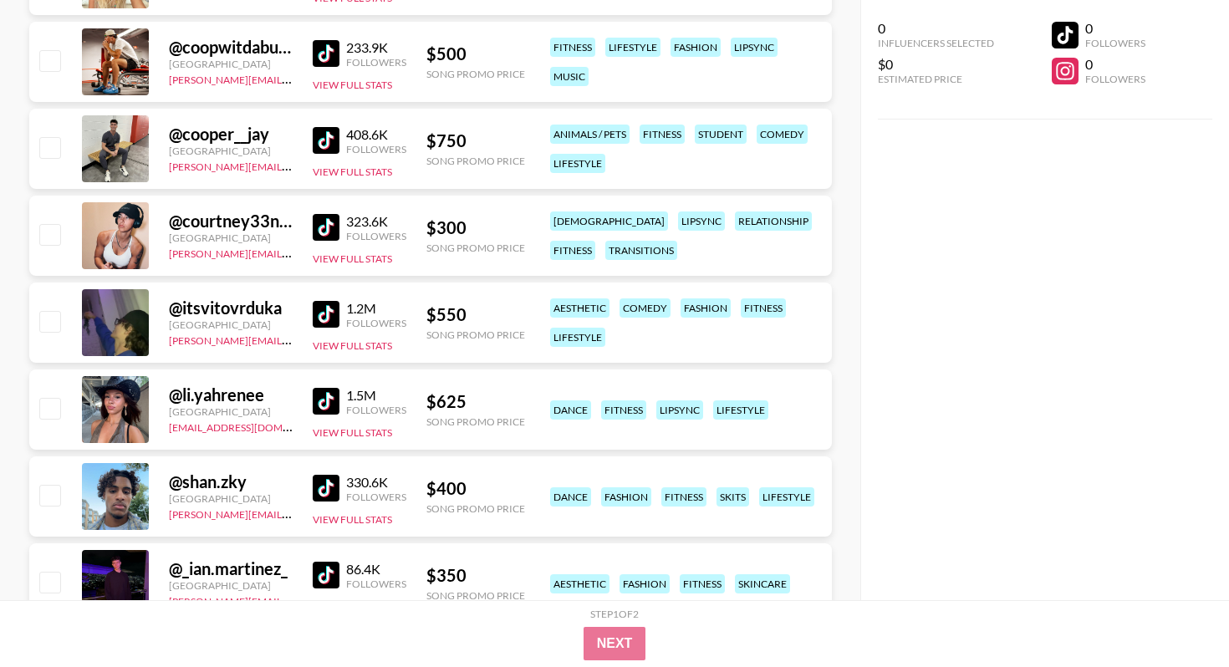
scroll to position [6883, 0]
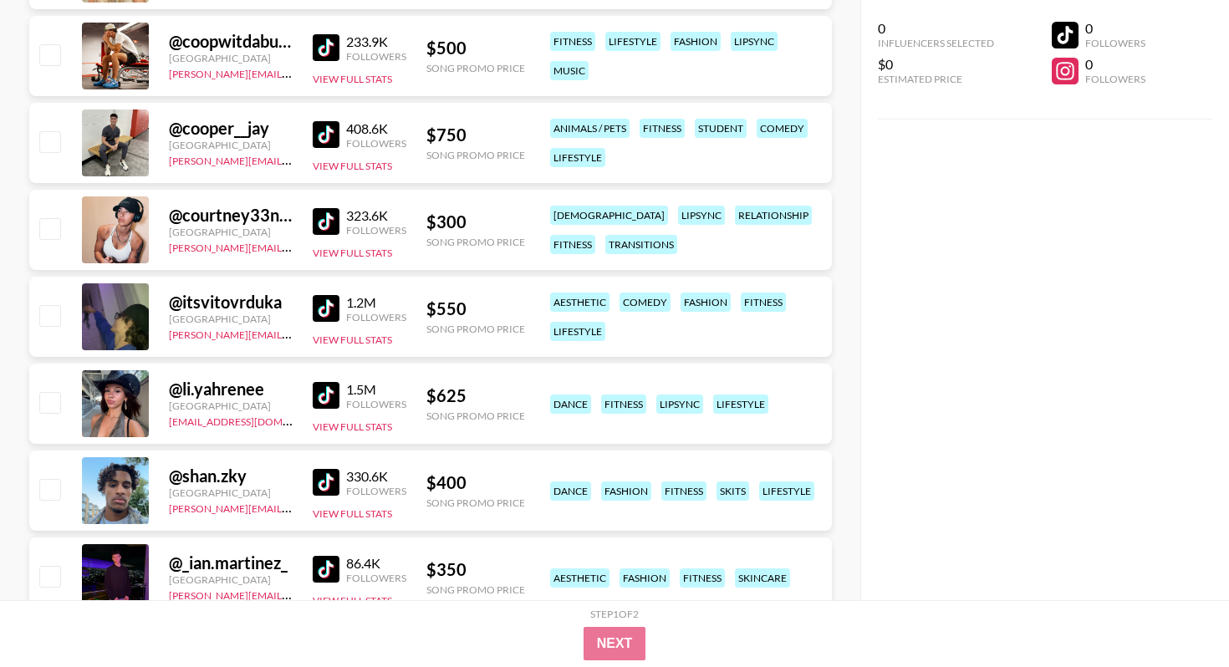
click at [329, 402] on img at bounding box center [326, 395] width 27 height 27
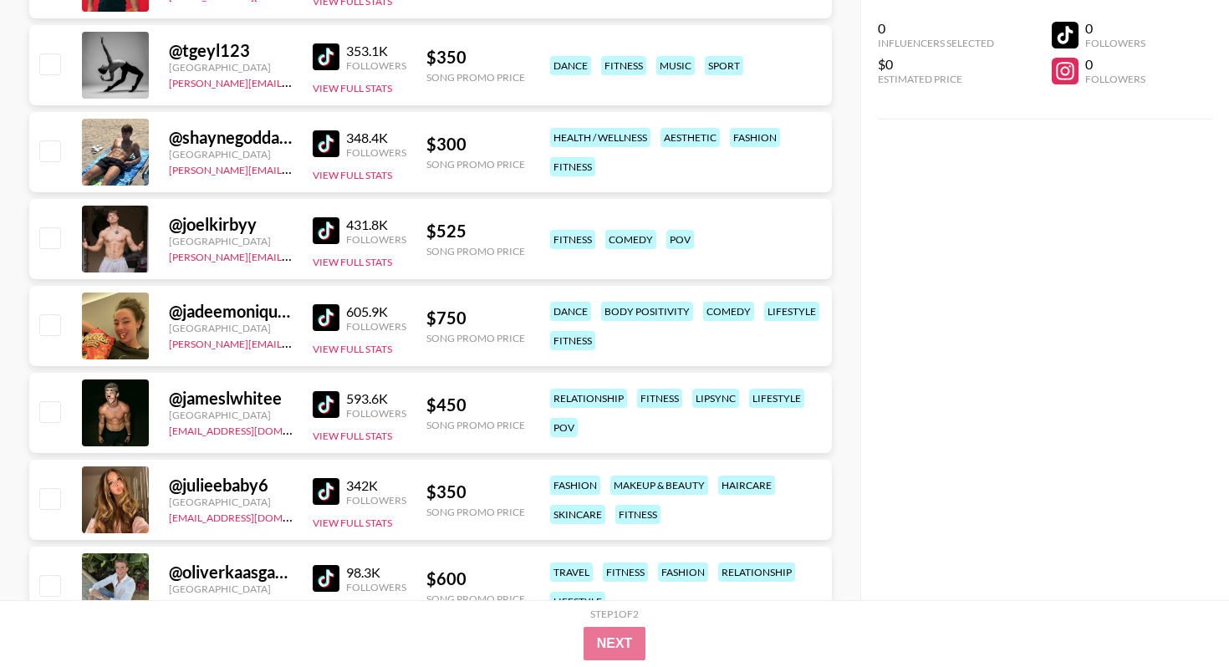
scroll to position [9718, 0]
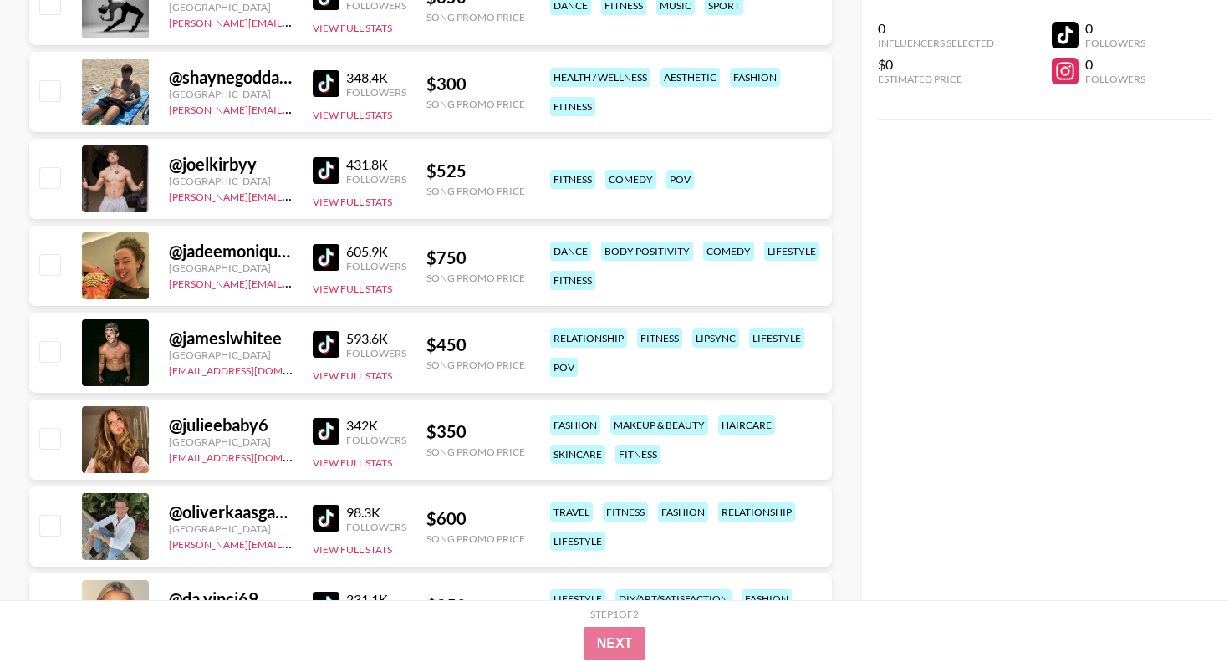
click at [325, 349] on img at bounding box center [326, 344] width 27 height 27
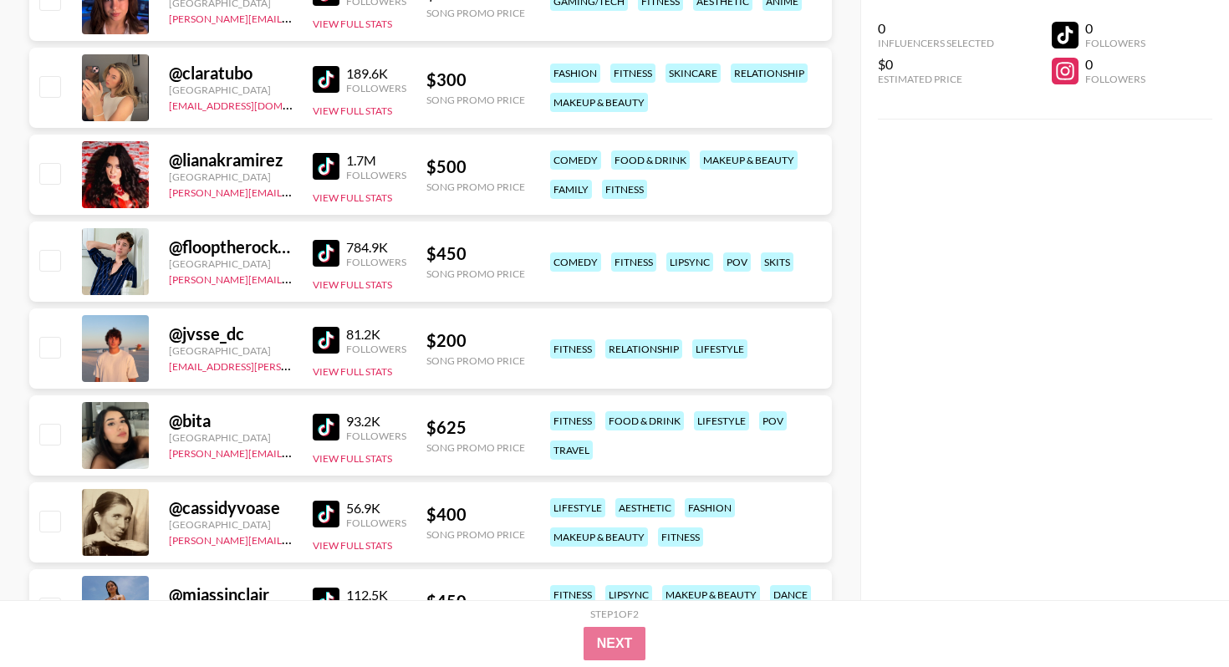
scroll to position [10771, 0]
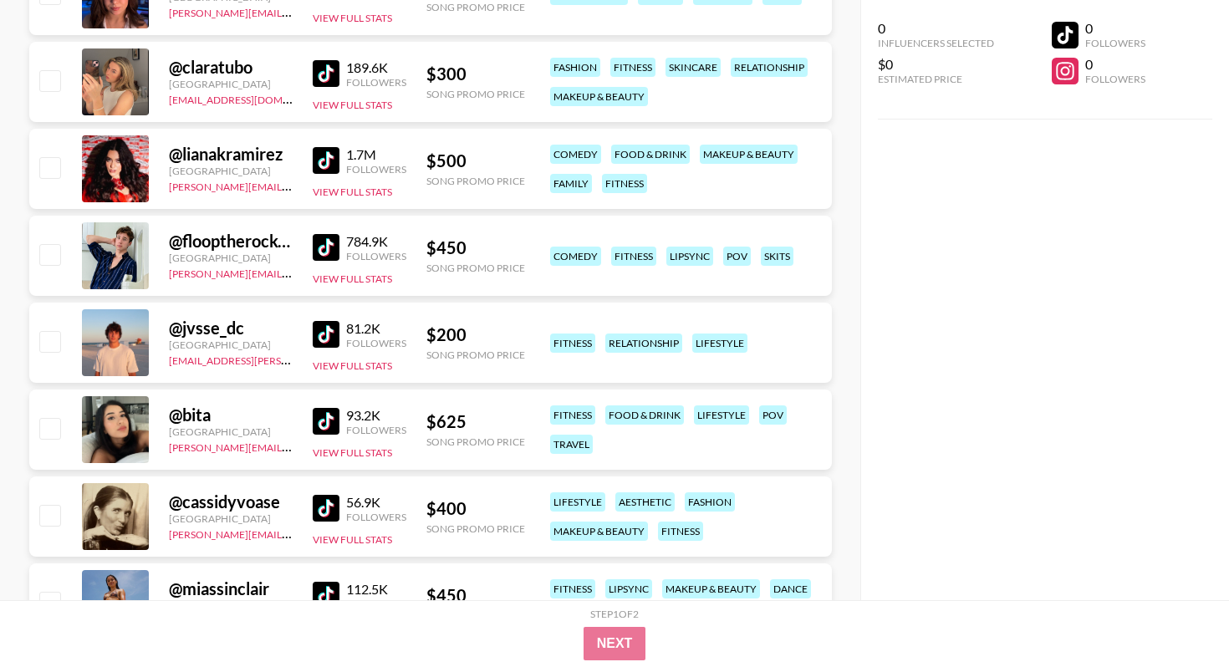
click at [324, 336] on img at bounding box center [326, 334] width 27 height 27
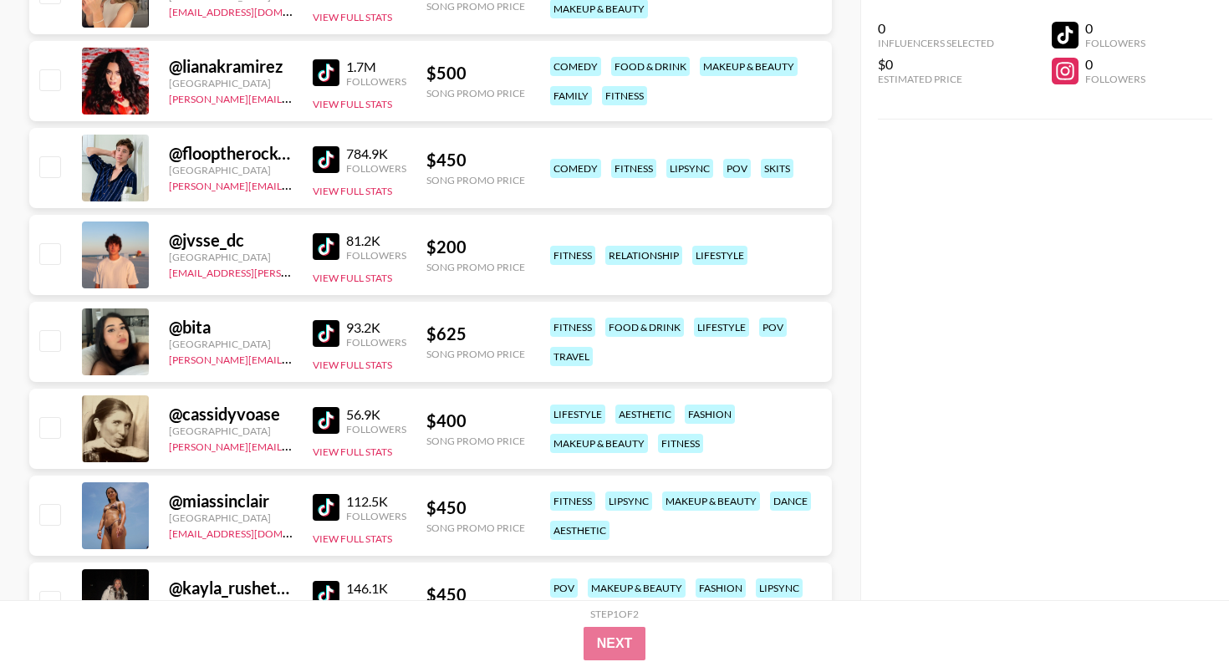
scroll to position [10862, 0]
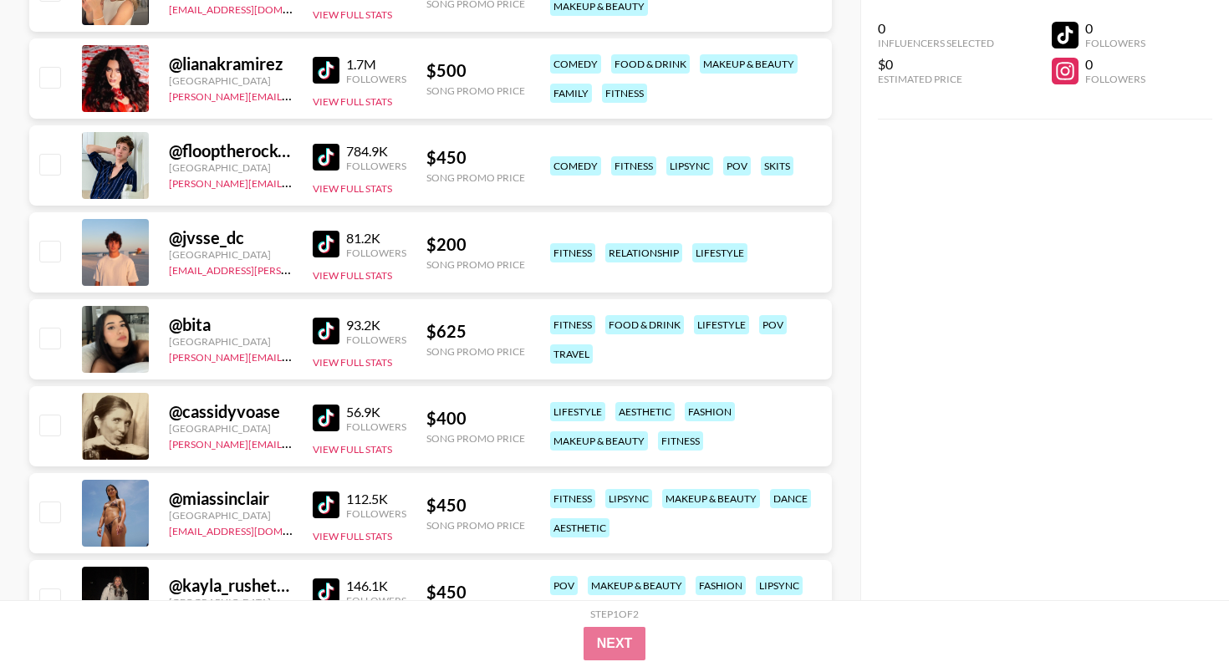
click at [332, 426] on img at bounding box center [326, 418] width 27 height 27
click at [327, 503] on img at bounding box center [326, 505] width 27 height 27
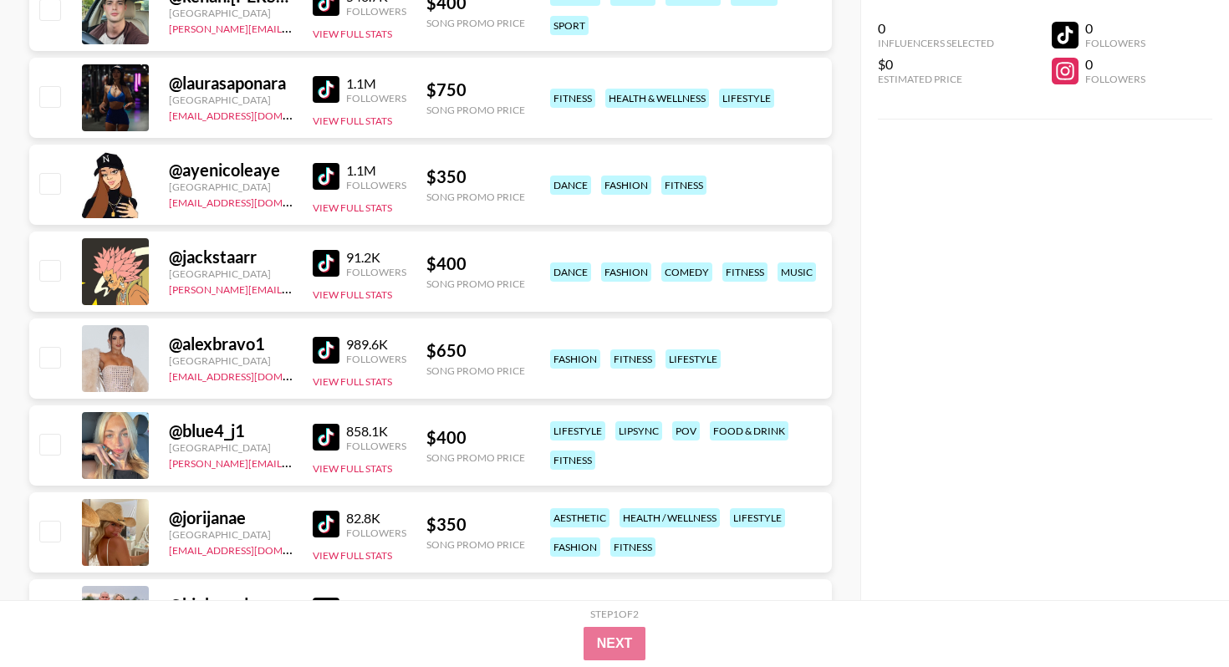
scroll to position [11713, 0]
click at [326, 257] on img at bounding box center [326, 262] width 27 height 27
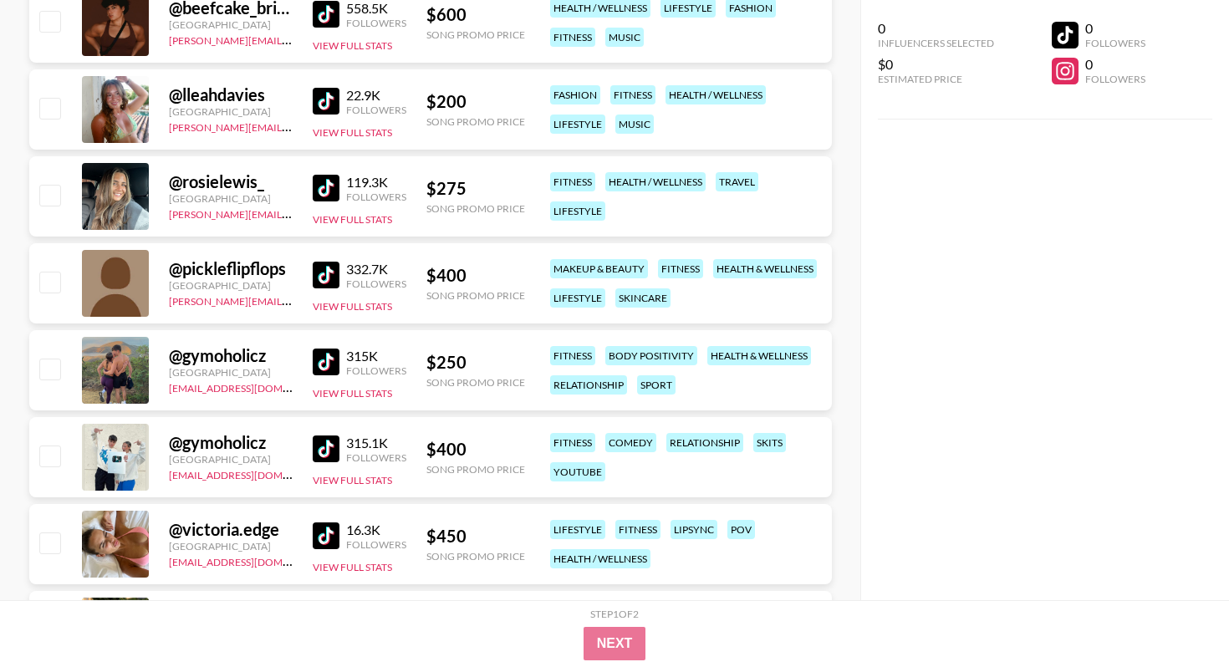
scroll to position [13700, 0]
click at [325, 362] on img at bounding box center [326, 363] width 27 height 27
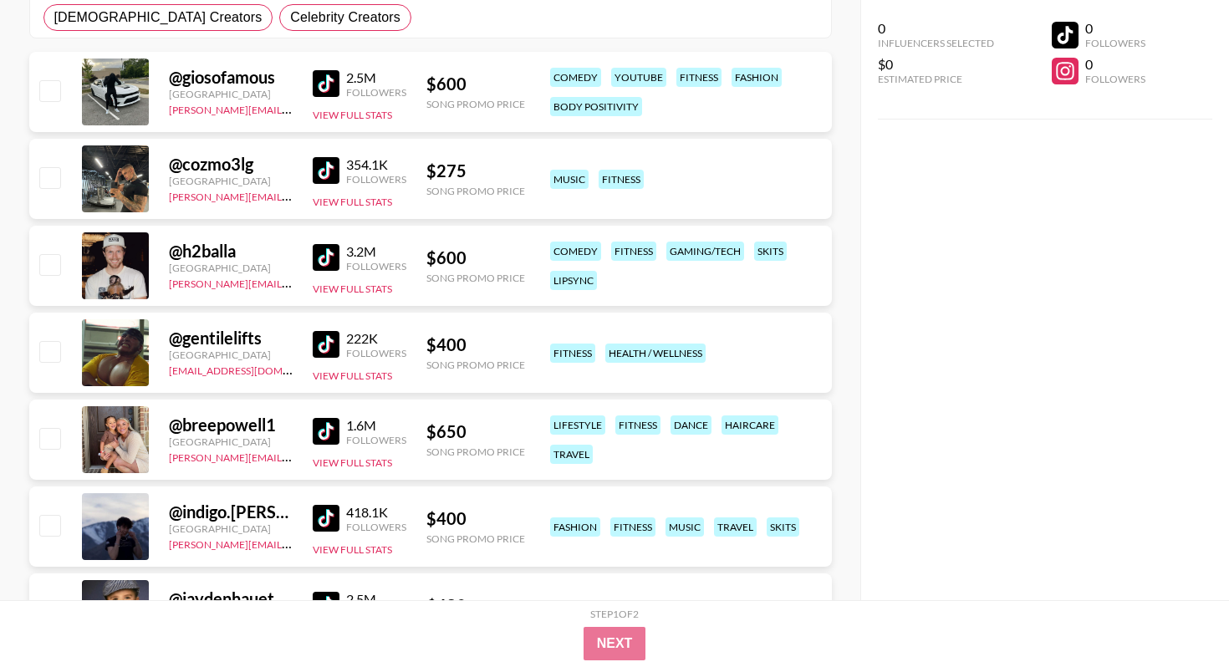
scroll to position [0, 0]
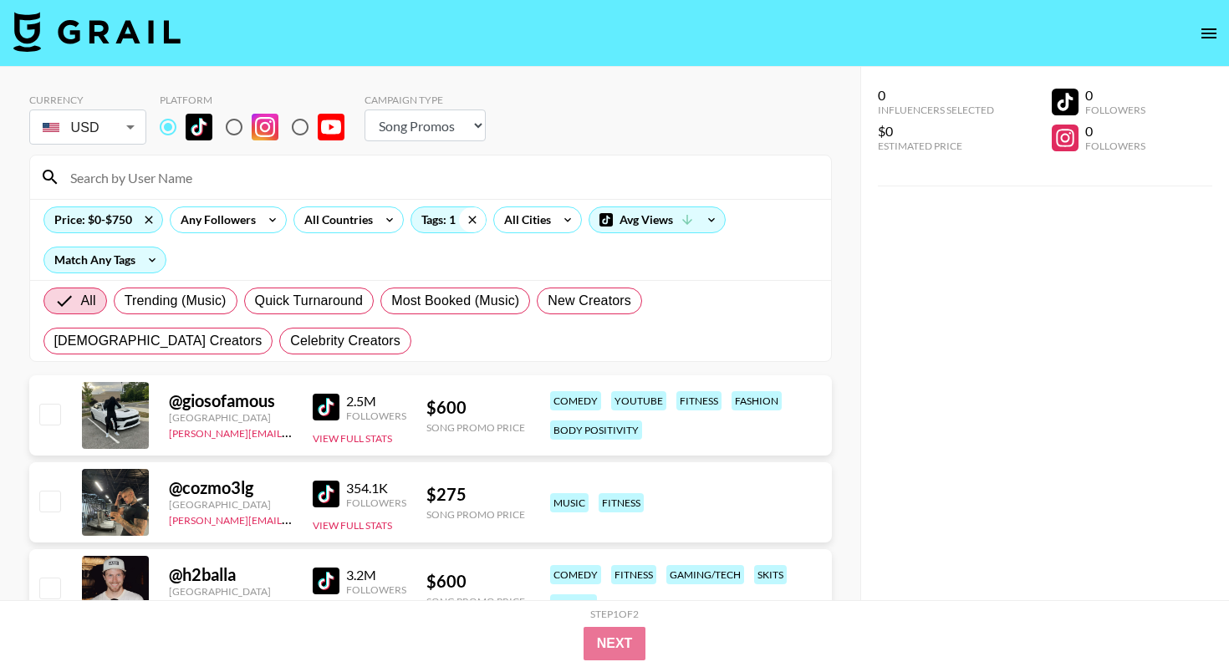
click at [468, 227] on icon at bounding box center [472, 219] width 27 height 25
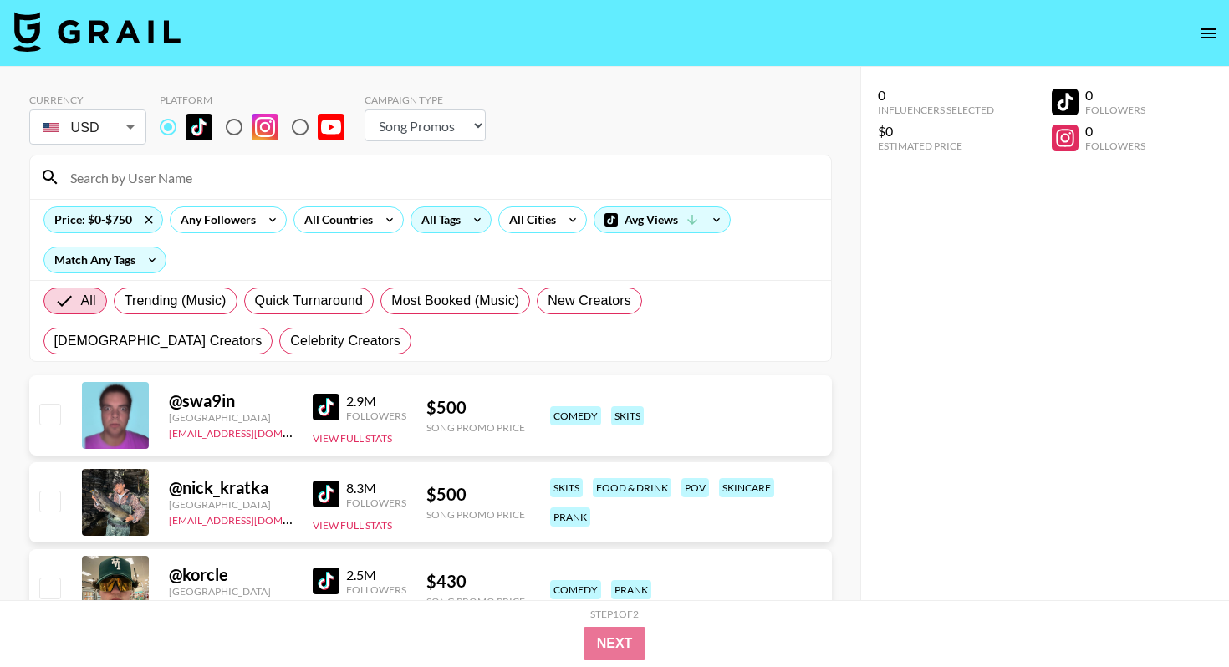
click at [453, 236] on div "Price: $0-$750 Any Followers All Countries All Tags All Cities Avg Views Match …" at bounding box center [430, 239] width 801 height 81
click at [461, 212] on div "All Tags" at bounding box center [437, 219] width 53 height 25
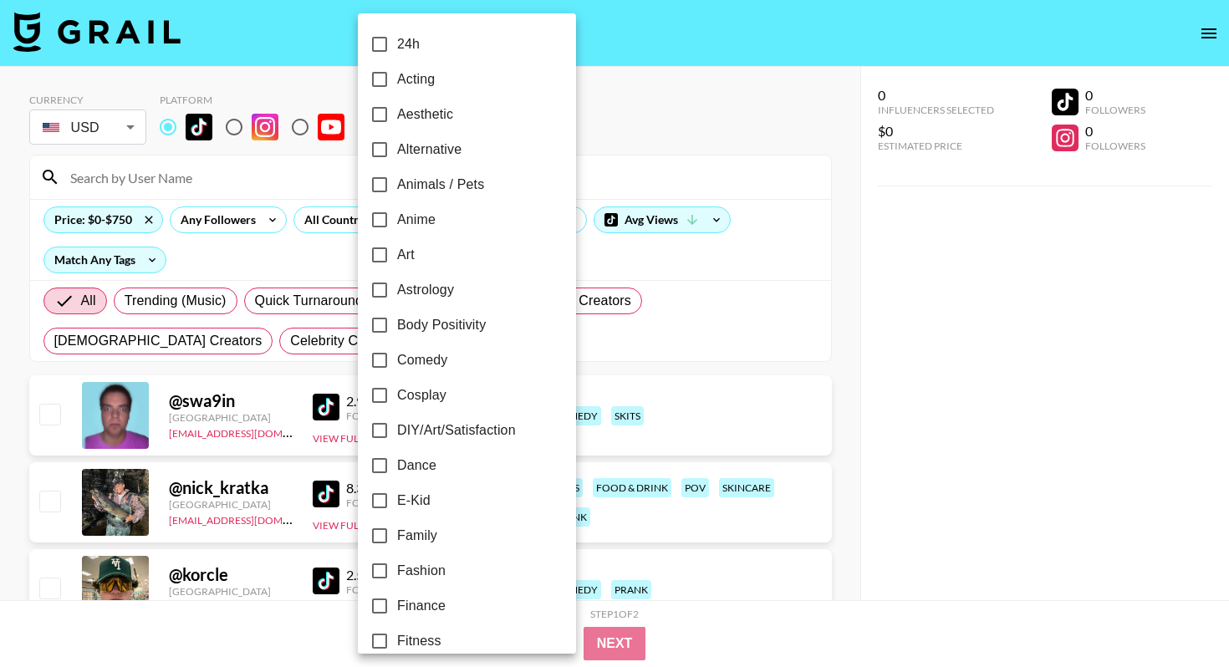
click at [147, 217] on div at bounding box center [614, 333] width 1229 height 667
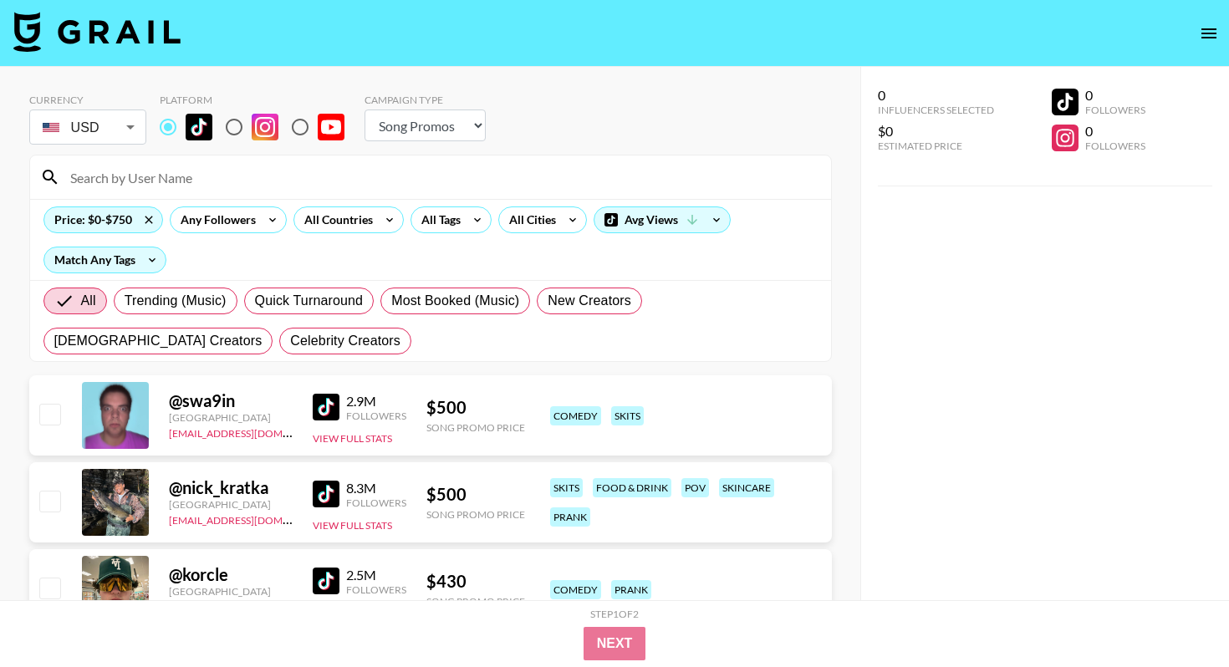
click at [147, 217] on icon at bounding box center [148, 219] width 27 height 25
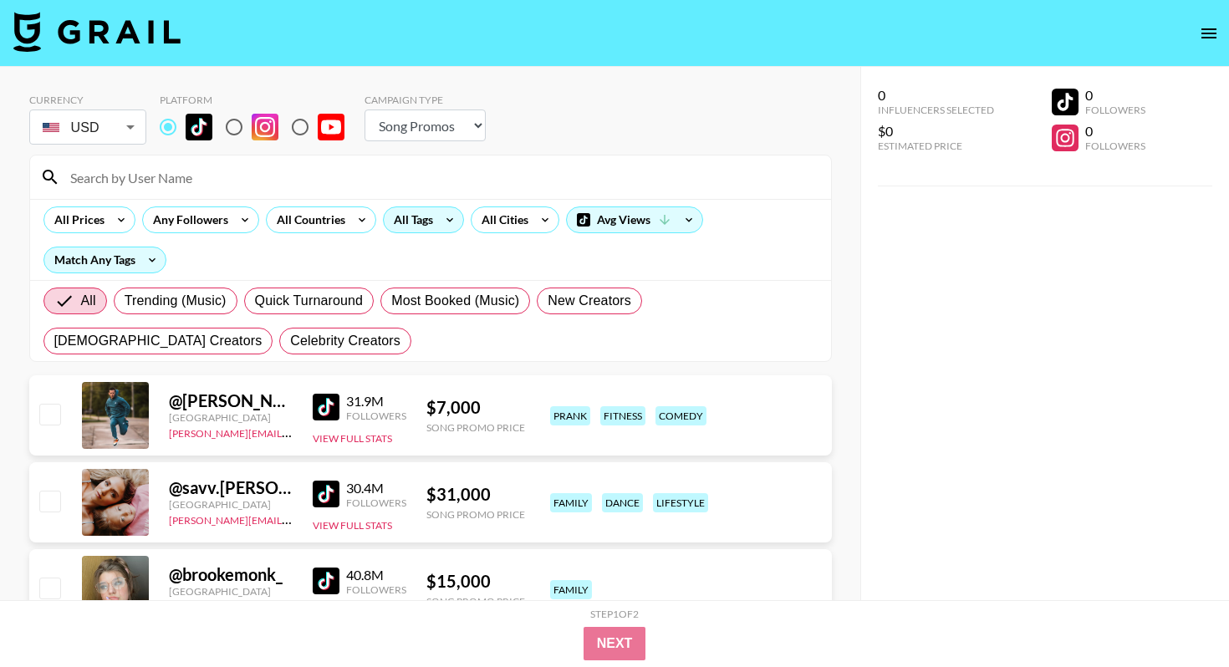
click at [459, 212] on div "All Tags" at bounding box center [423, 220] width 81 height 27
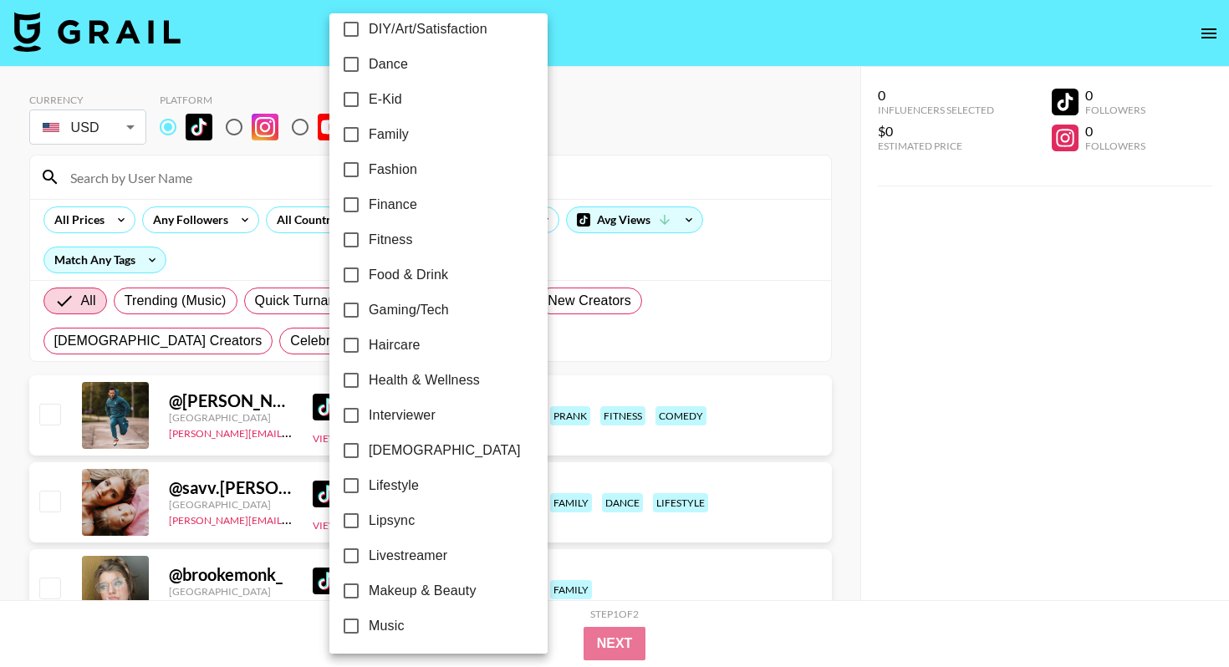
scroll to position [18, 0]
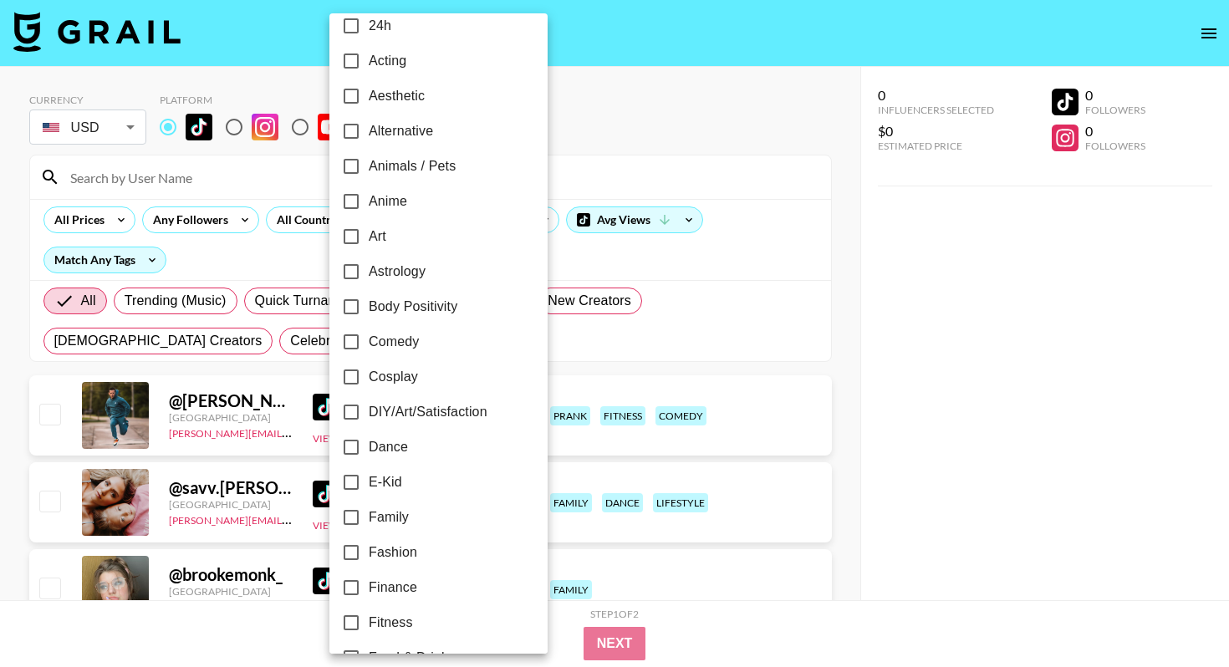
click at [631, 103] on div at bounding box center [614, 333] width 1229 height 667
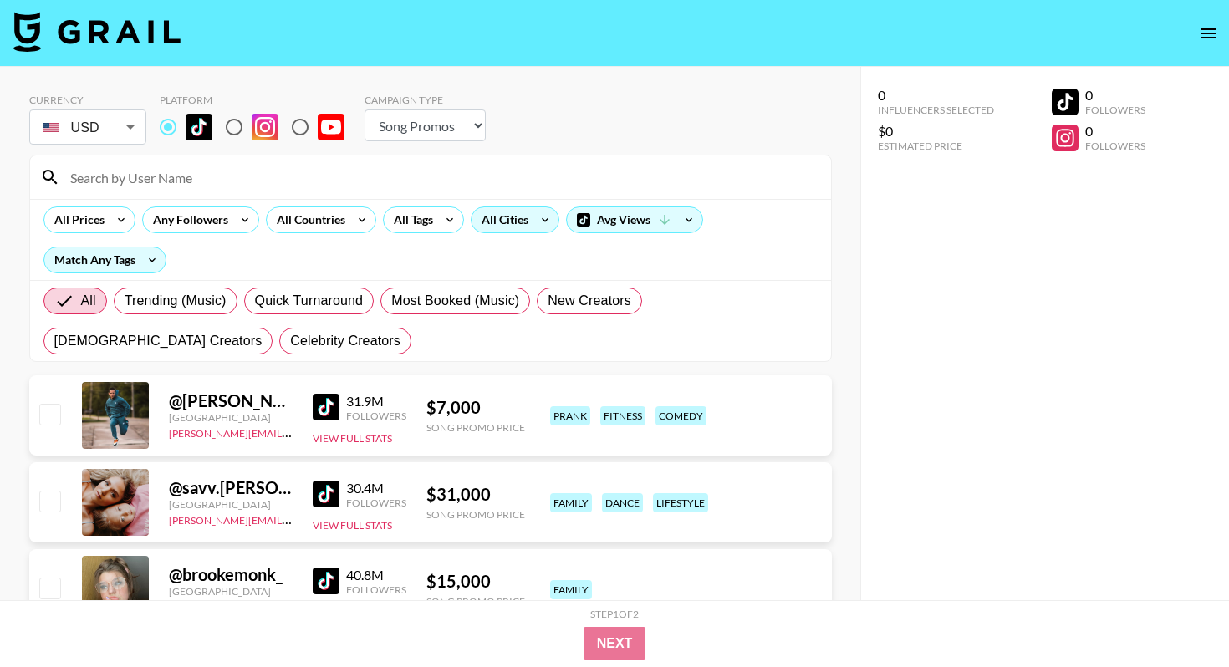
click at [520, 221] on div "All Cities" at bounding box center [502, 219] width 60 height 25
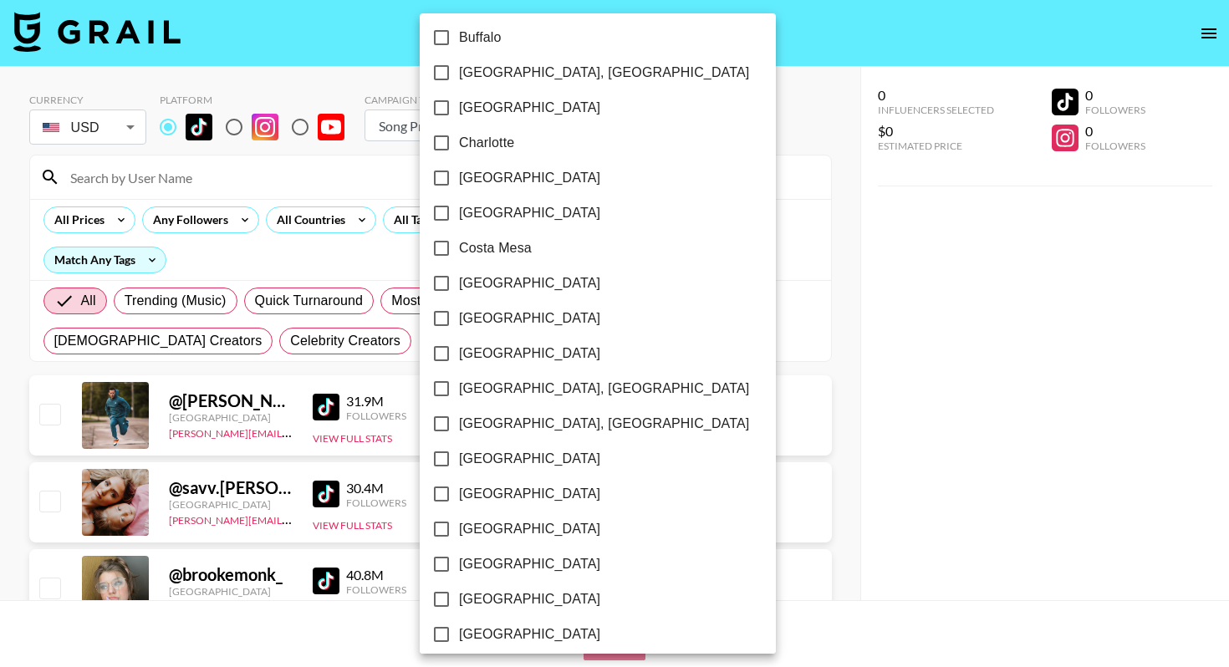
scroll to position [752, 0]
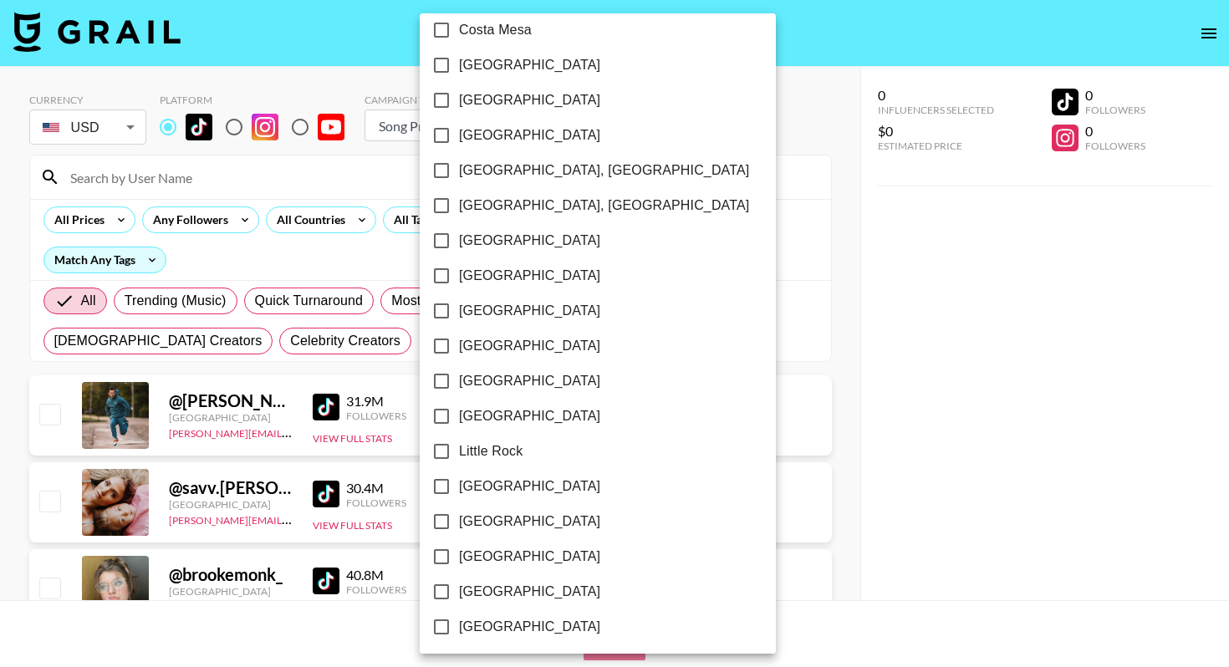
click at [476, 521] on span "Los Angeles" at bounding box center [529, 522] width 141 height 20
click at [459, 521] on input "Los Angeles" at bounding box center [441, 521] width 35 height 35
checkbox input "true"
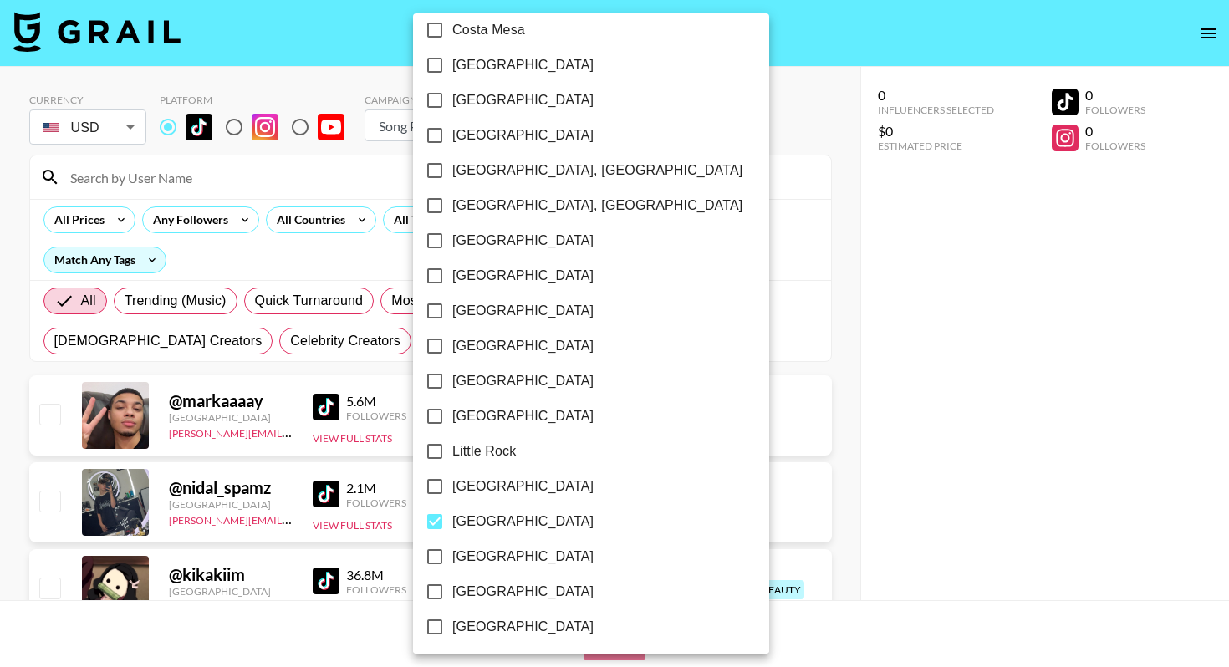
click at [887, 376] on div at bounding box center [614, 333] width 1229 height 667
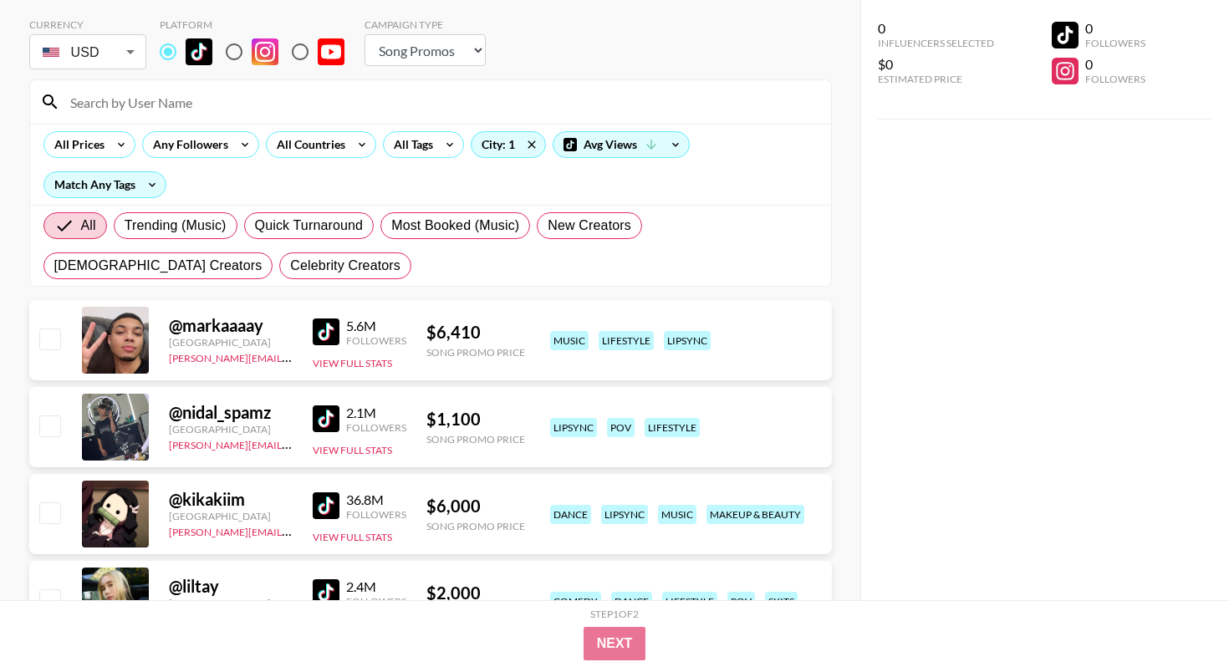
scroll to position [89, 0]
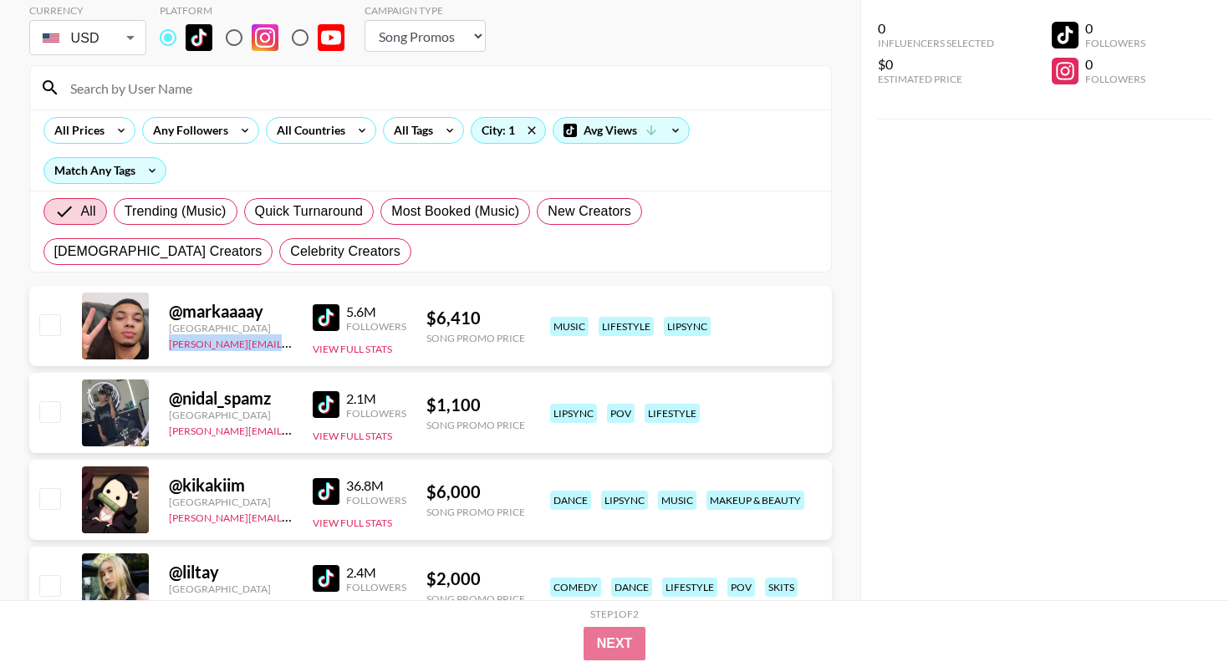
drag, startPoint x: 162, startPoint y: 345, endPoint x: 268, endPoint y: 346, distance: 105.4
click at [268, 346] on div "@ markaaaay United States pete@grail-talent.com 5.6M Followers View Full Stats …" at bounding box center [430, 326] width 803 height 80
copy link "pete@grail-talent.com"
drag, startPoint x: 161, startPoint y: 431, endPoint x: 286, endPoint y: 430, distance: 124.6
click at [286, 430] on div "@ nidal_spamz United States tancredi@grail-talent.com 2.1M Followers View Full …" at bounding box center [430, 413] width 803 height 80
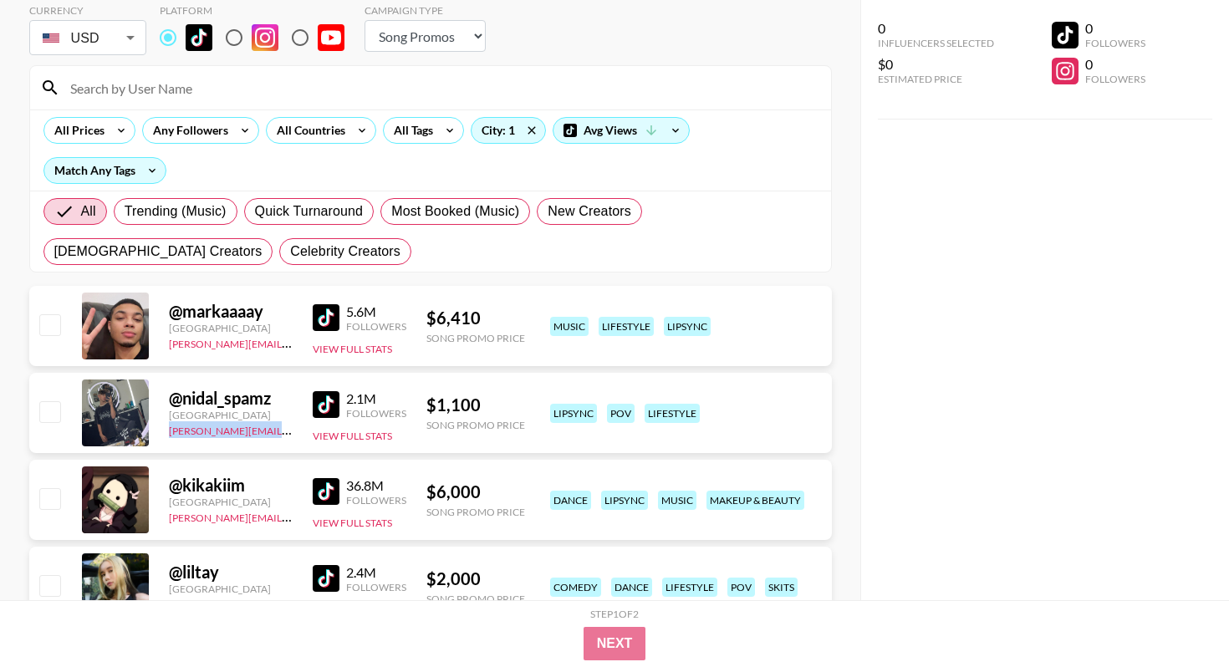
copy link "tancredi@grail-talent.com"
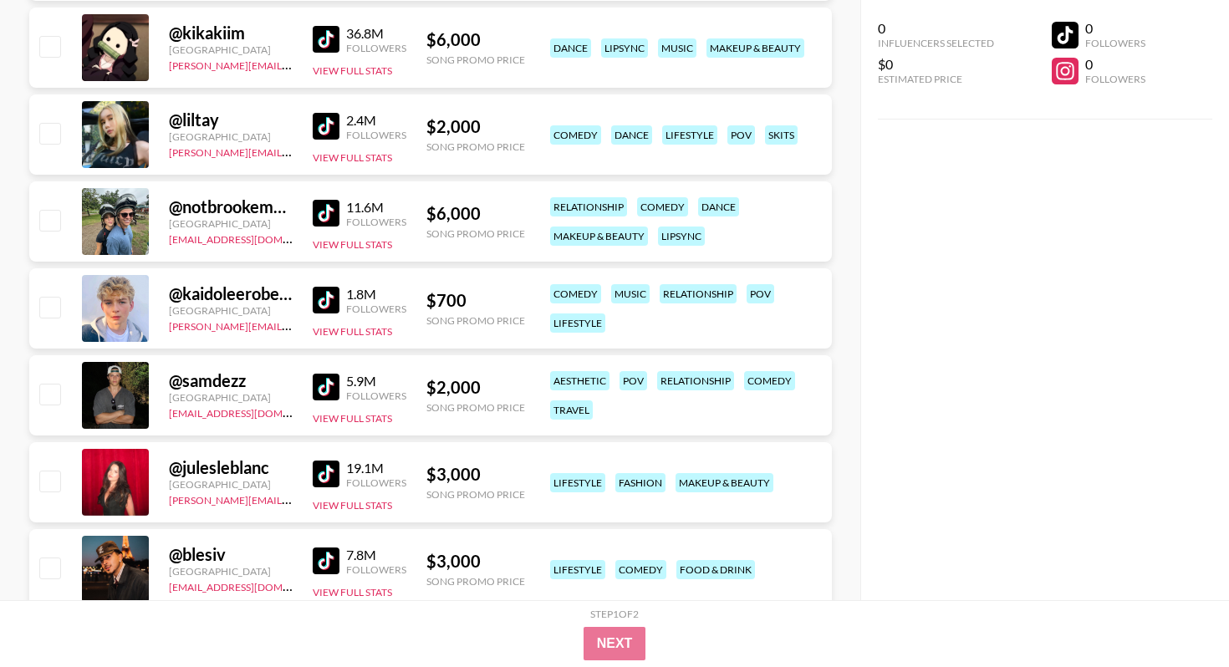
scroll to position [543, 0]
drag, startPoint x: 162, startPoint y: 237, endPoint x: 282, endPoint y: 234, distance: 119.6
click at [282, 234] on div "@ notbrookemonk United States denver@grail-talent.com 11.6M Followers View Full…" at bounding box center [430, 221] width 803 height 80
copy link "denver@grail-talent.com"
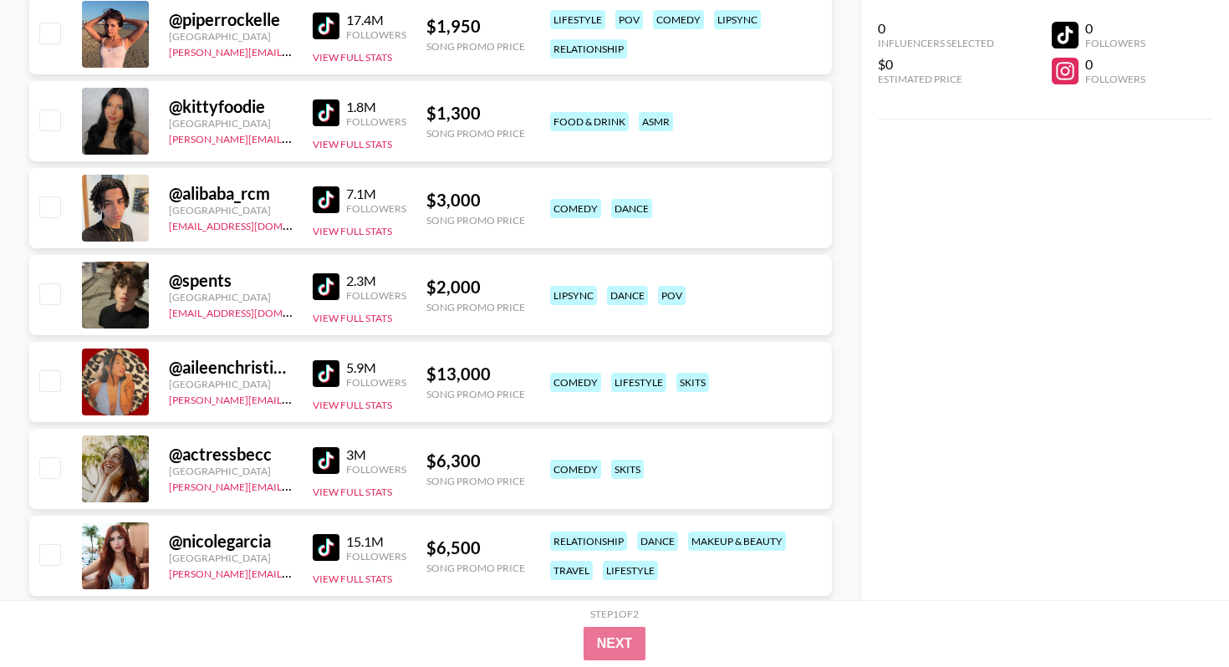
scroll to position [1270, 0]
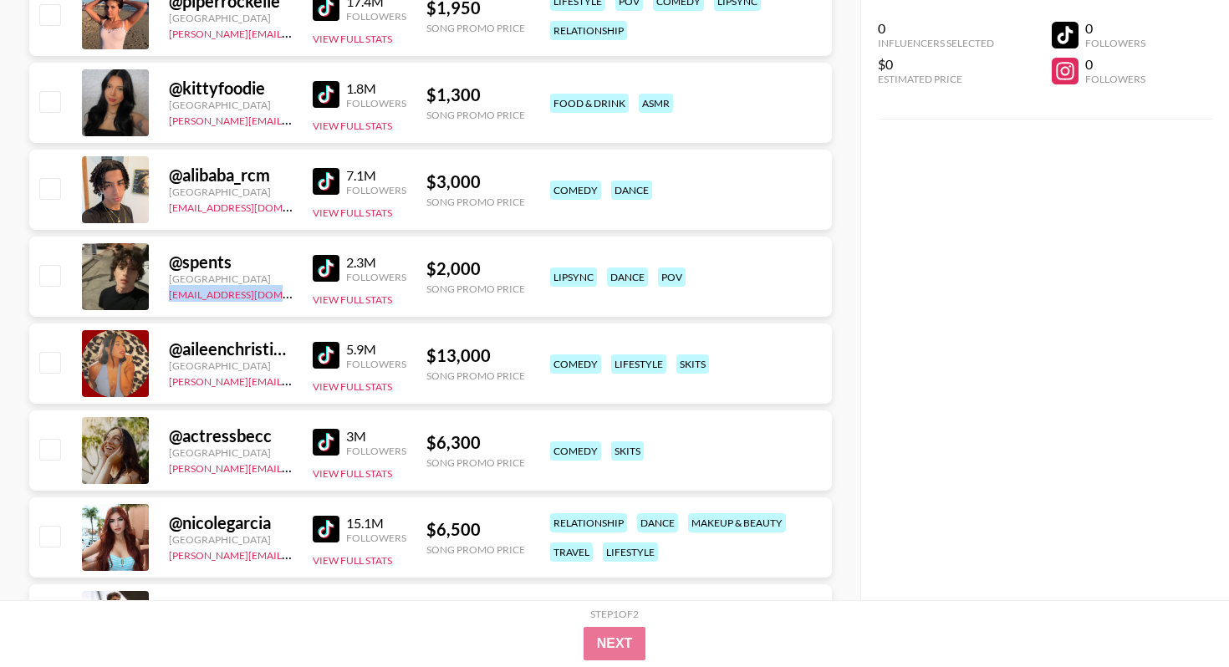
drag, startPoint x: 164, startPoint y: 295, endPoint x: 289, endPoint y: 286, distance: 125.0
click at [289, 286] on div "@ spents United States ehartney@grail-talent.com 2.3M Followers View Full Stats…" at bounding box center [430, 277] width 803 height 80
copy link "ehartney@grail-talent.com"
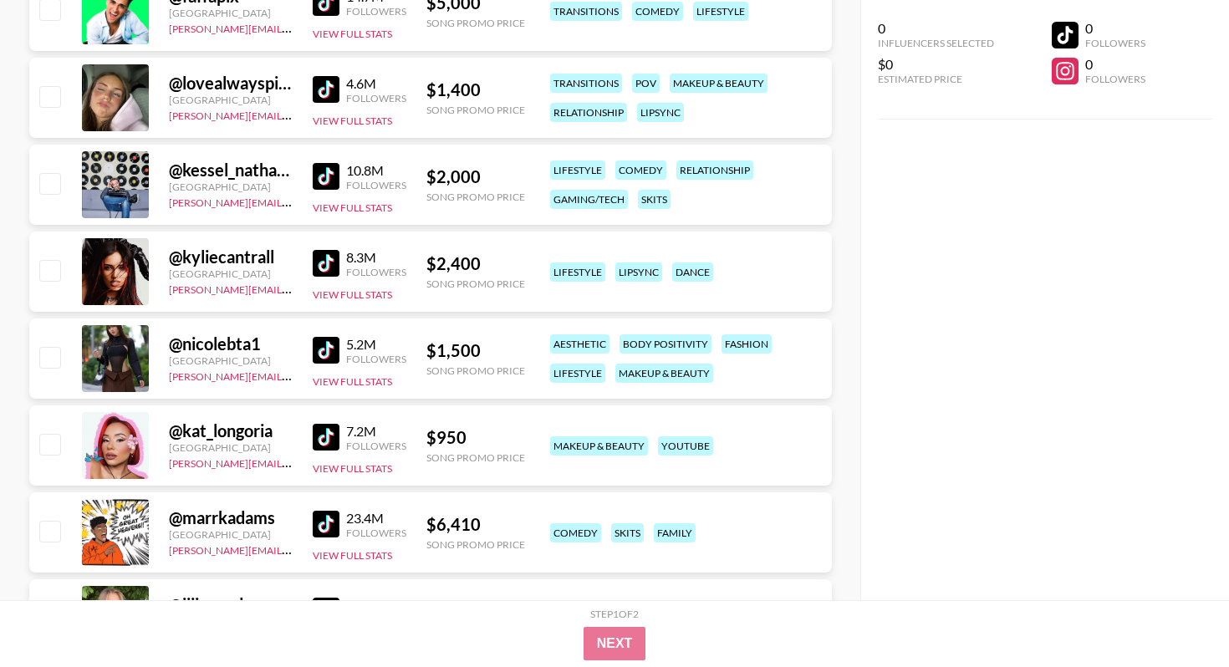
scroll to position [1983, 0]
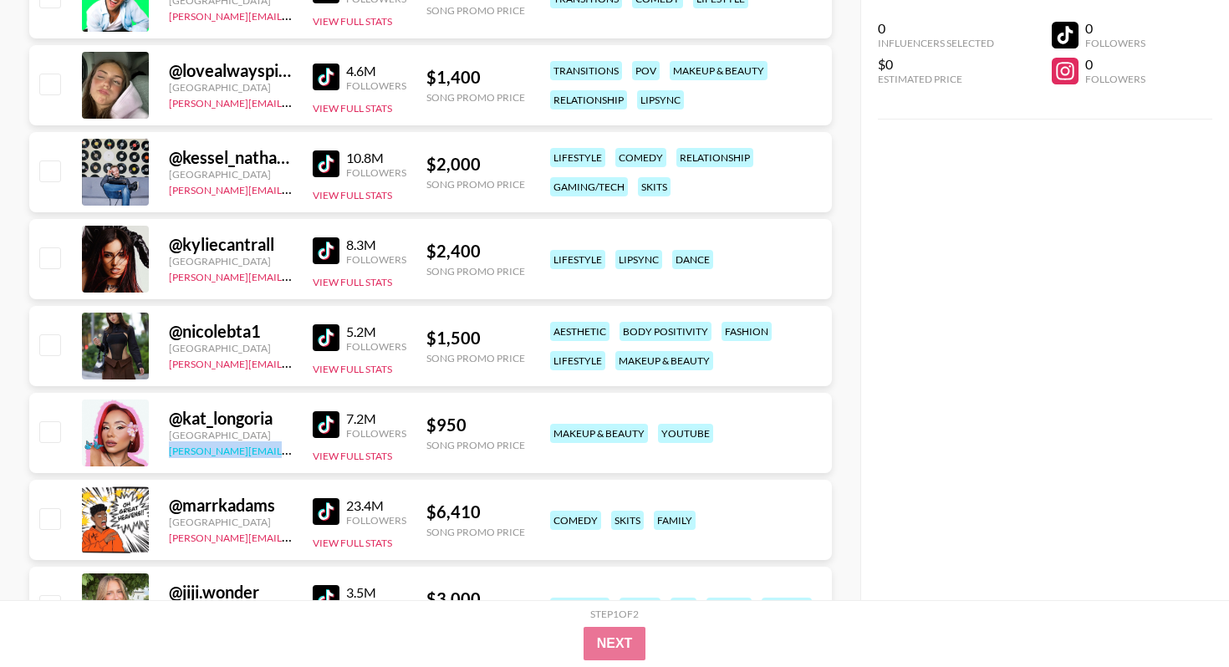
drag, startPoint x: 161, startPoint y: 451, endPoint x: 285, endPoint y: 448, distance: 124.6
click at [285, 448] on div "@ kat_longoria Thailand laura_clark@grail-talent.com 7.2M Followers View Full S…" at bounding box center [430, 433] width 803 height 80
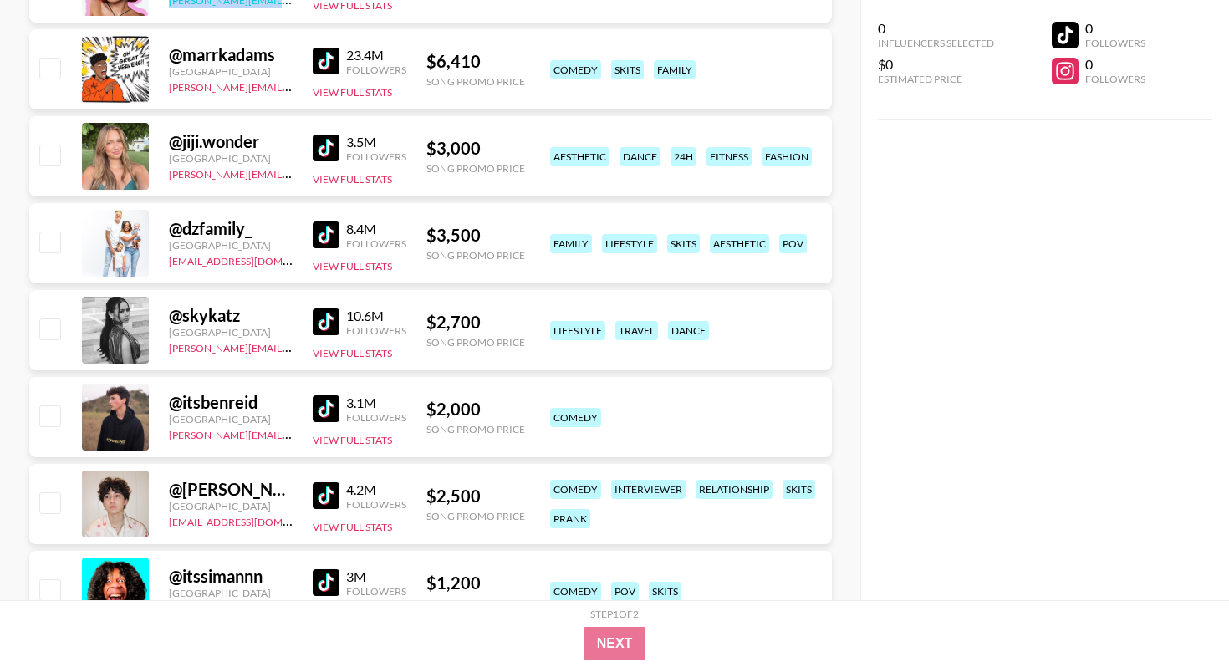
scroll to position [2438, 0]
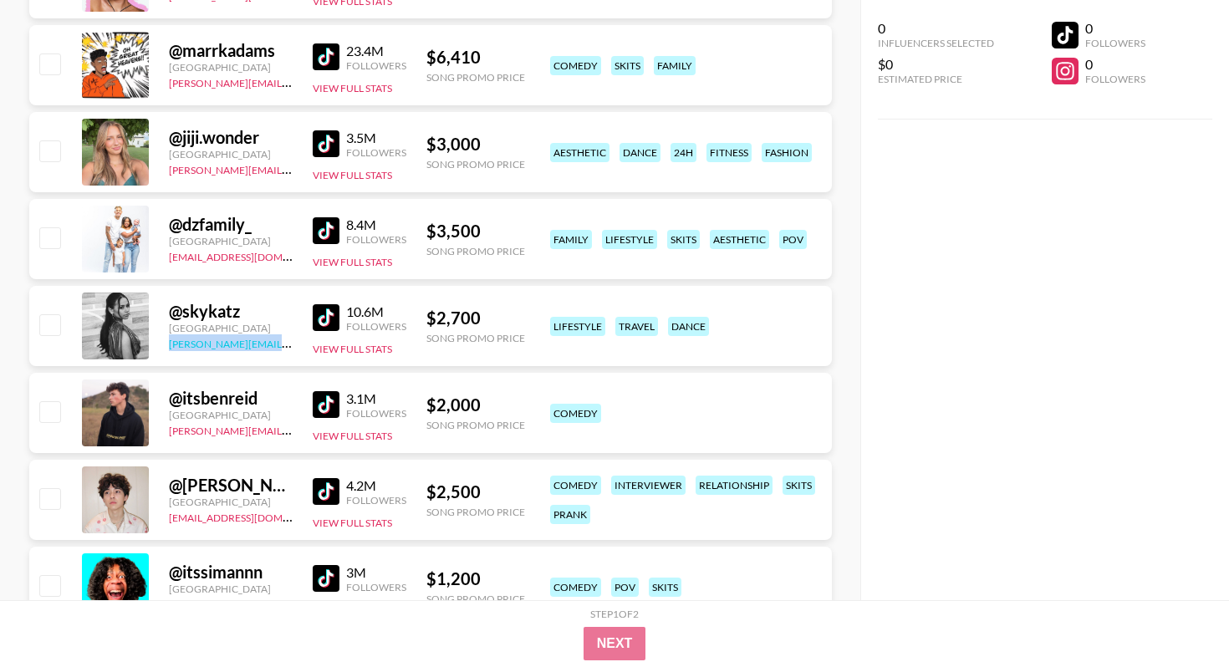
drag, startPoint x: 164, startPoint y: 343, endPoint x: 275, endPoint y: 344, distance: 111.2
click at [275, 344] on div "@ skykatz United States joshita@grail-talent.com 10.6M Followers View Full Stat…" at bounding box center [430, 326] width 803 height 80
copy link "joshita@grail-talent.com"
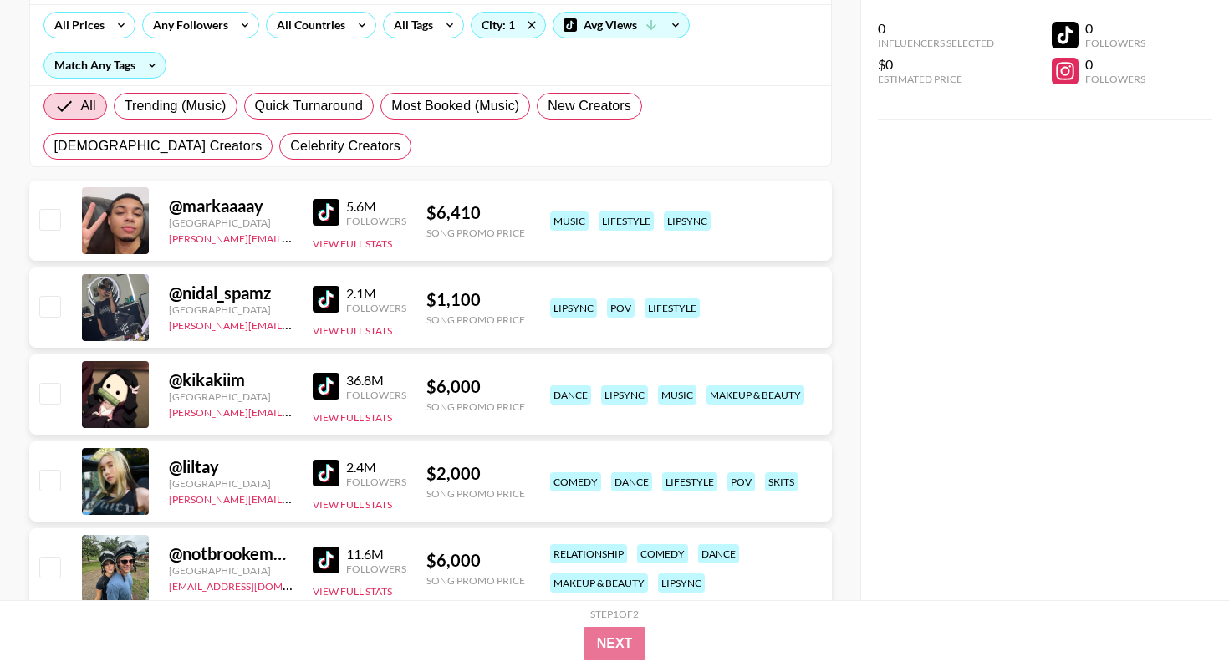
scroll to position [0, 0]
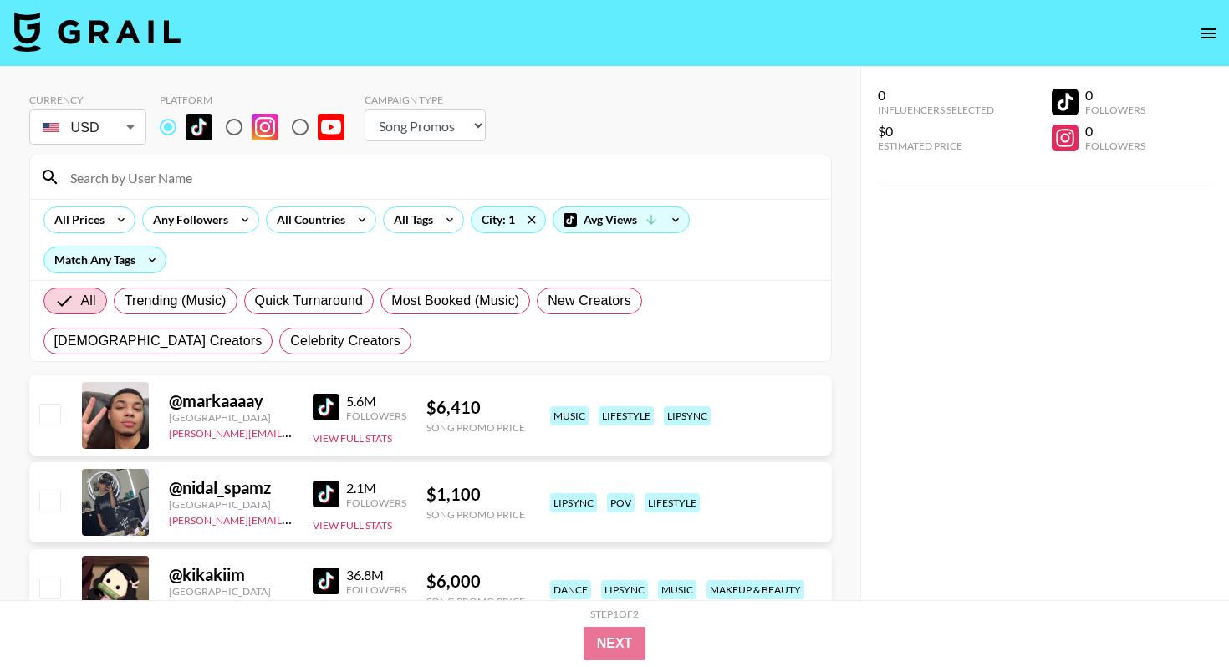
click at [232, 170] on input at bounding box center [440, 177] width 761 height 27
paste input "jeffreyygonzalez"
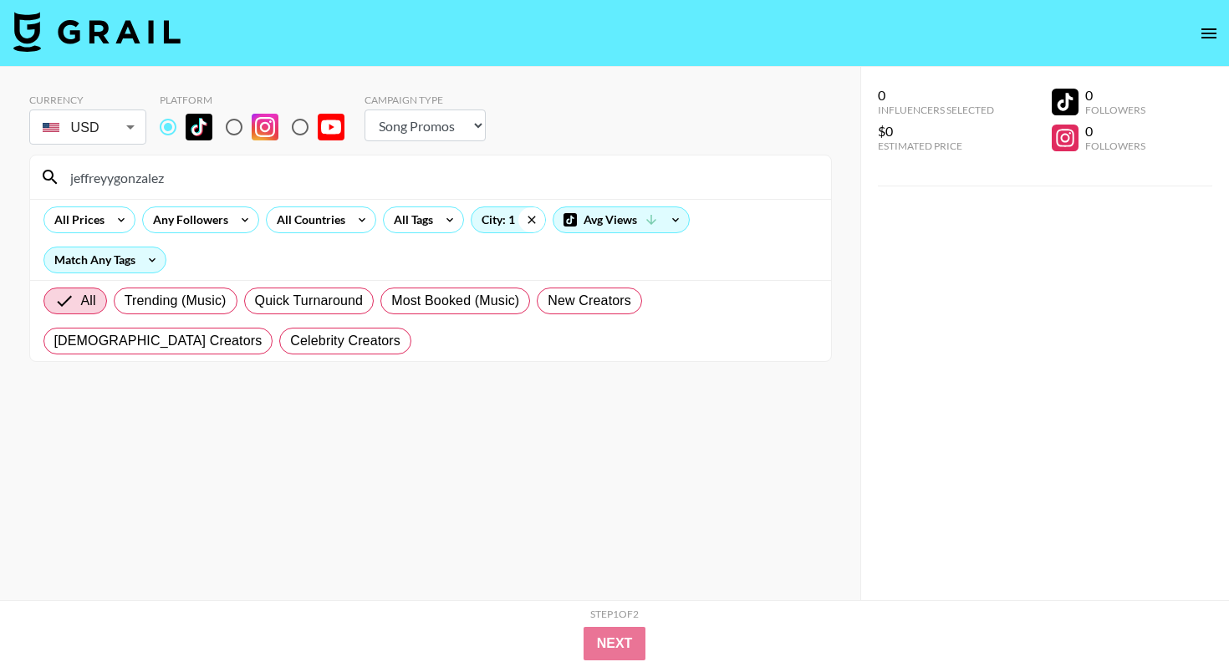
type input "jeffreyygonzalez"
click at [528, 214] on icon at bounding box center [532, 219] width 27 height 25
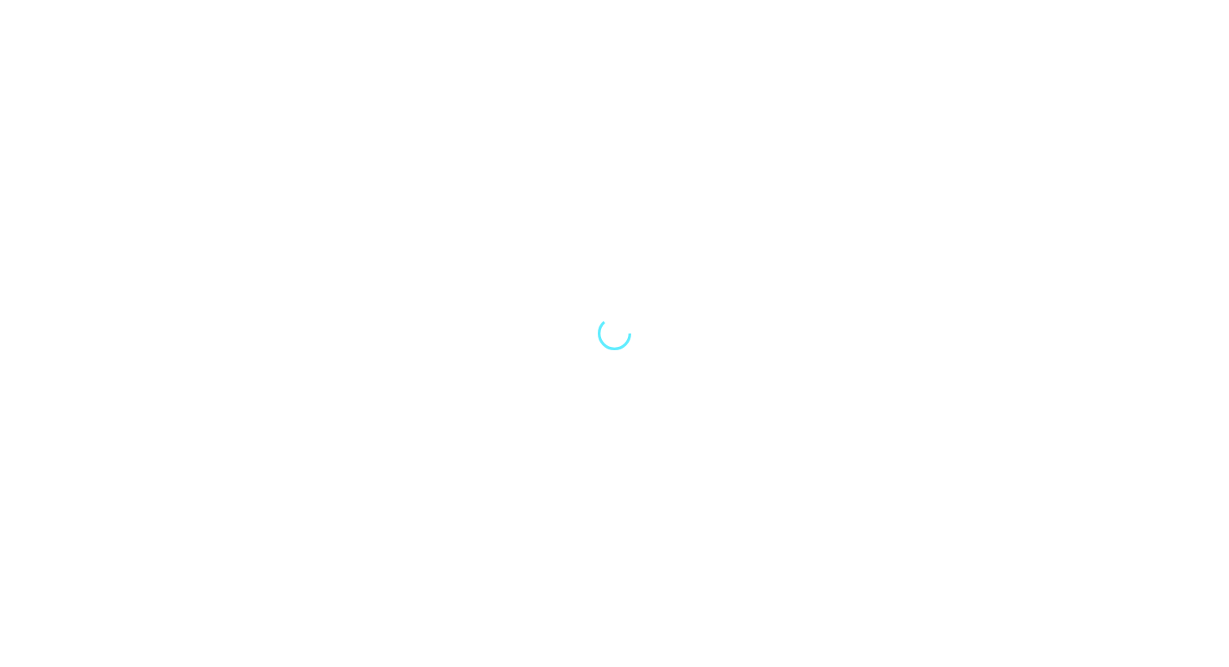
select select "Song"
